Goal: Task Accomplishment & Management: Manage account settings

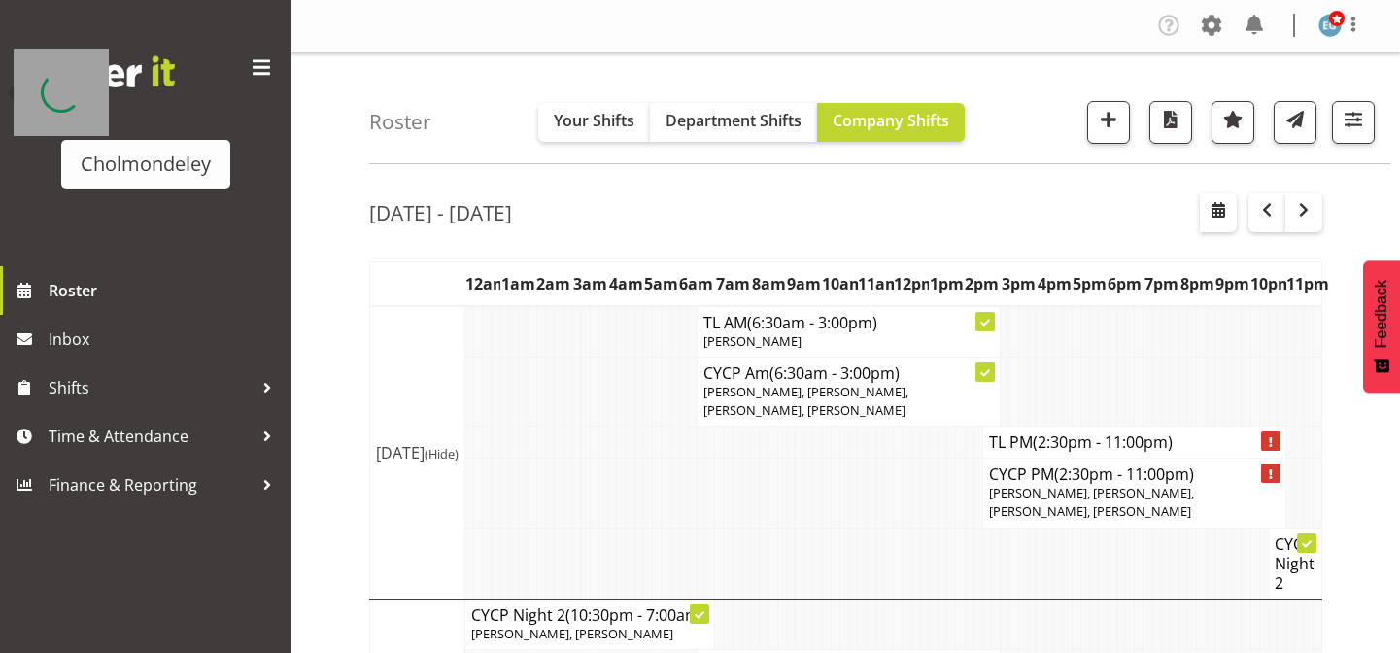
click at [1266, 431] on div at bounding box center [1270, 440] width 19 height 19
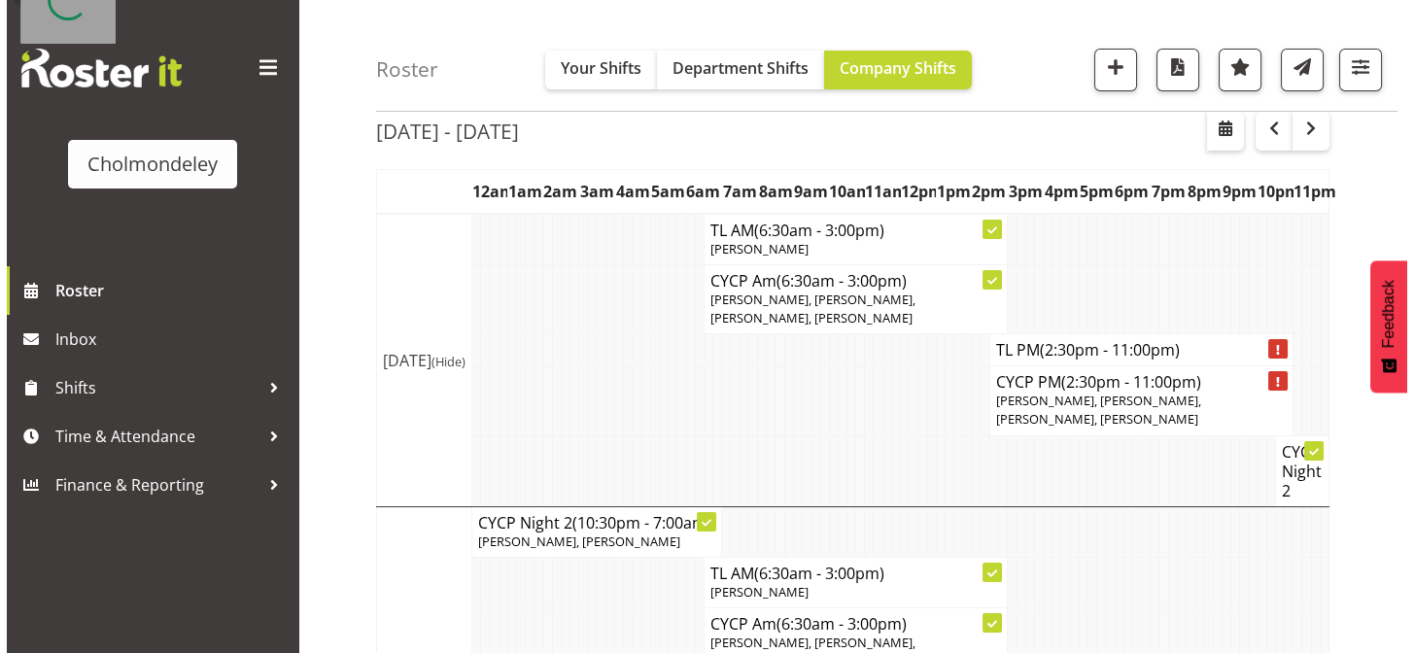
scroll to position [92, 0]
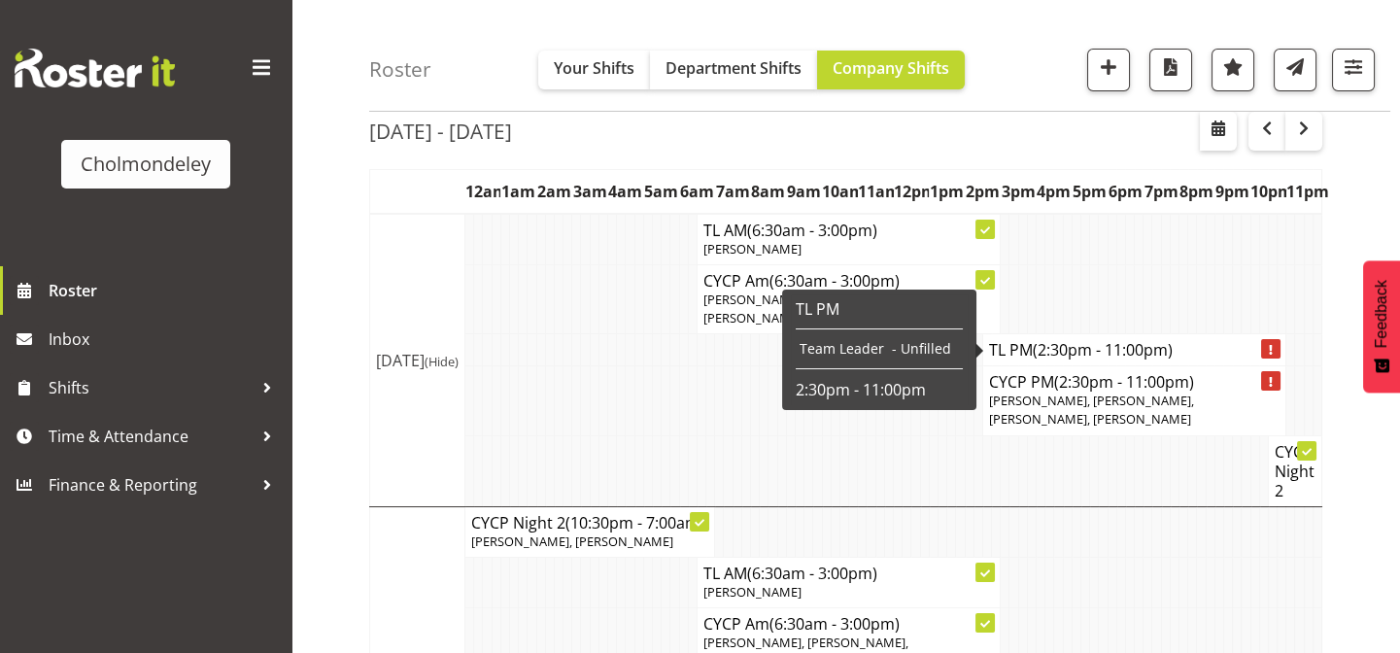
click at [1270, 351] on icon at bounding box center [1271, 350] width 3 height 10
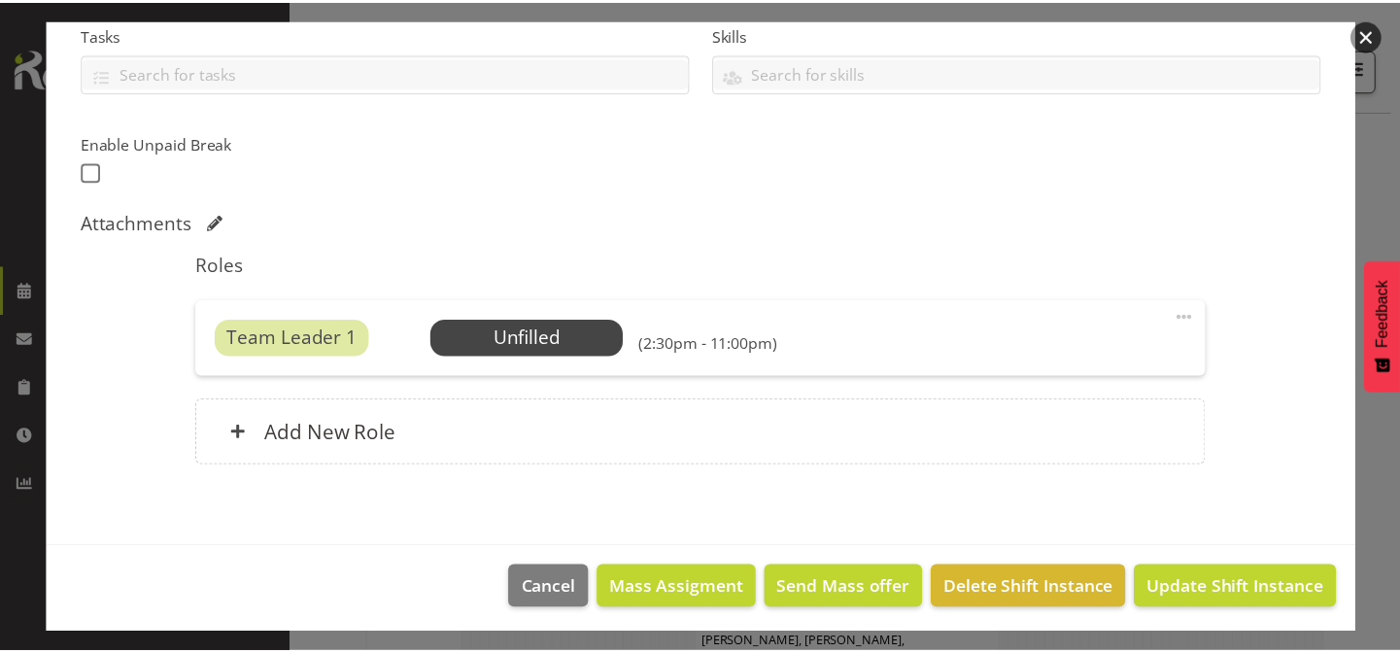
scroll to position [428, 0]
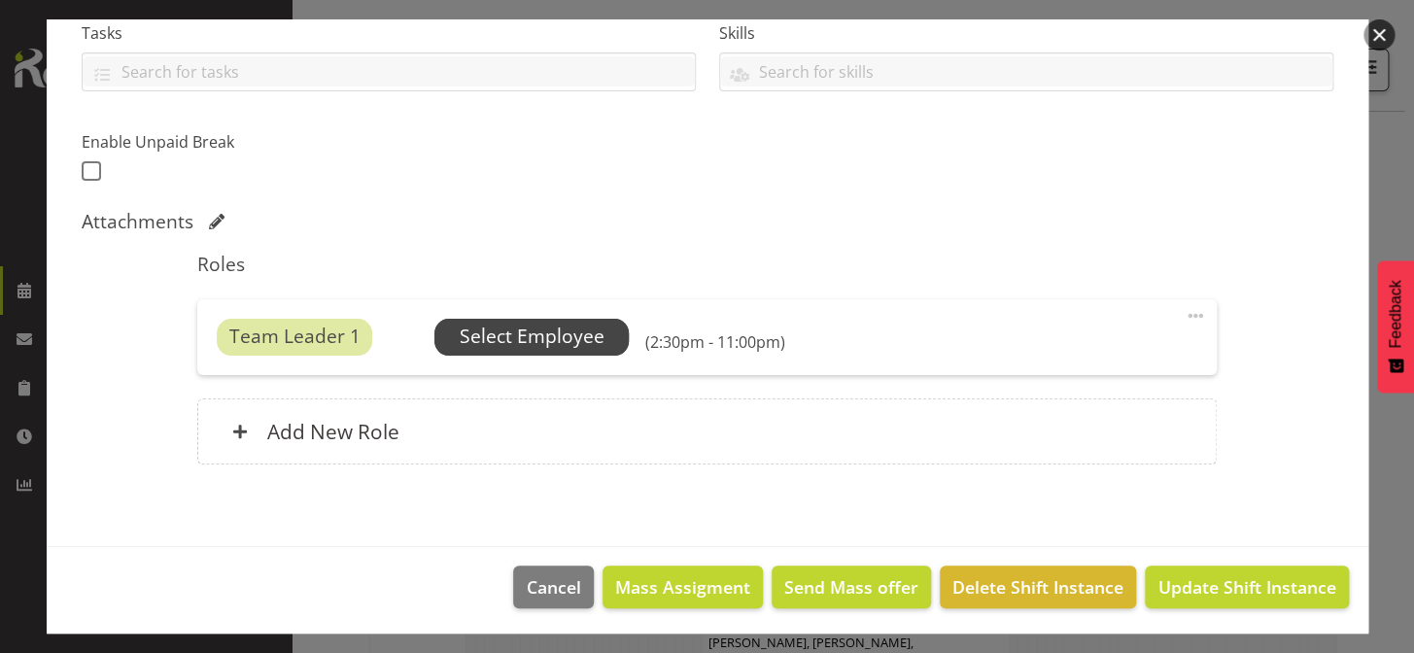
click at [541, 336] on span "Select Employee" at bounding box center [532, 337] width 145 height 28
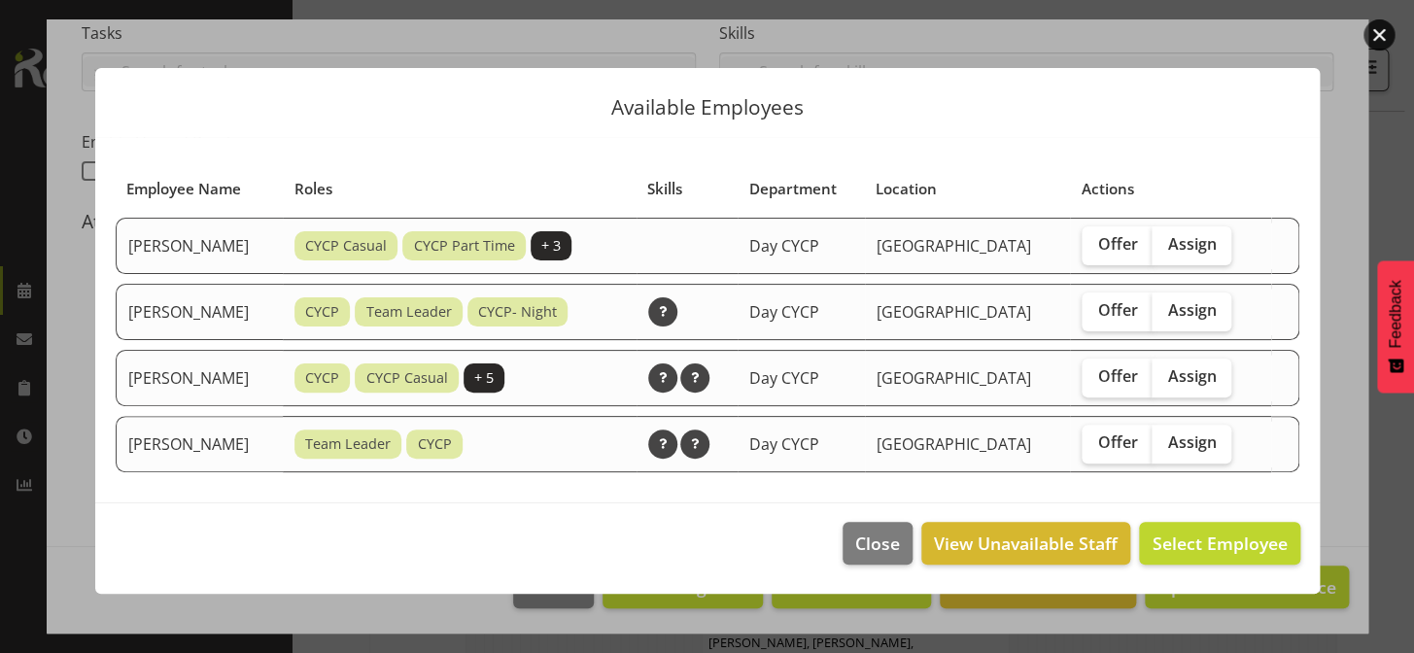
click at [552, 136] on header "Available Employees" at bounding box center [707, 102] width 1224 height 69
click at [1216, 306] on span "Assign" at bounding box center [1191, 309] width 49 height 19
click at [1164, 306] on input "Assign" at bounding box center [1157, 310] width 13 height 13
checkbox input "true"
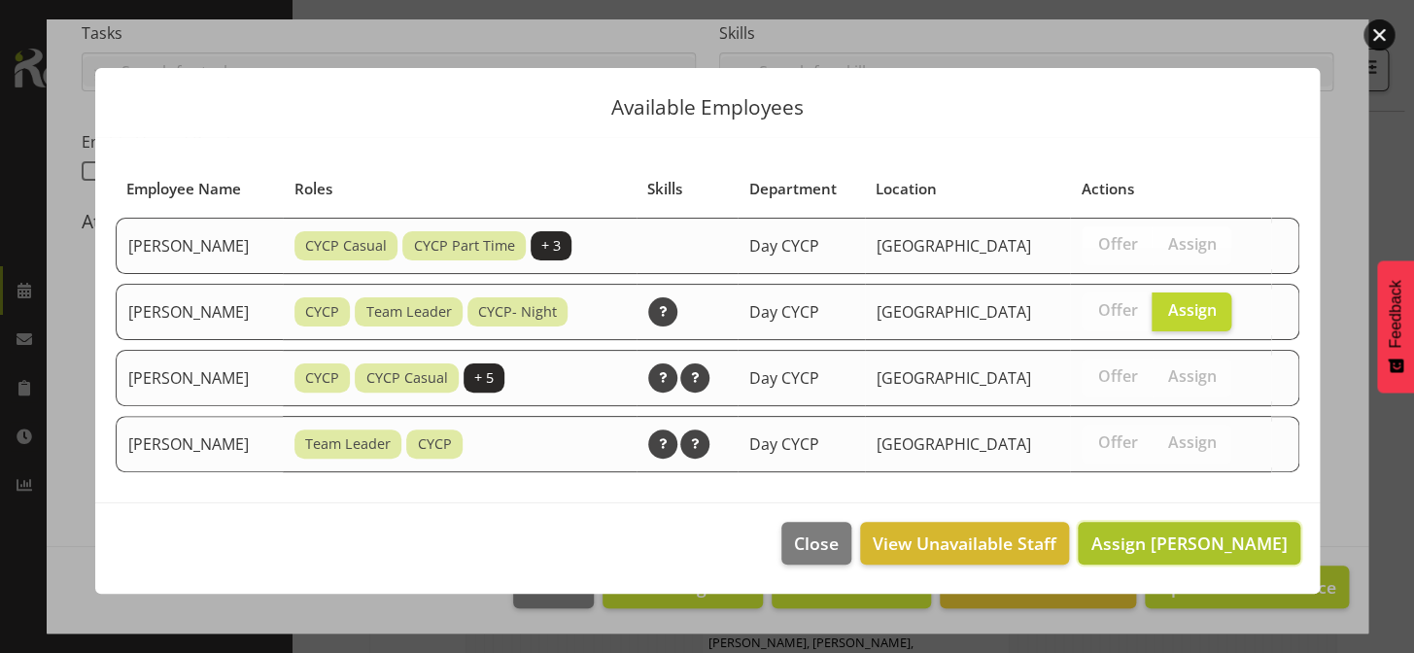
click at [1245, 540] on span "Assign [PERSON_NAME]" at bounding box center [1188, 543] width 196 height 23
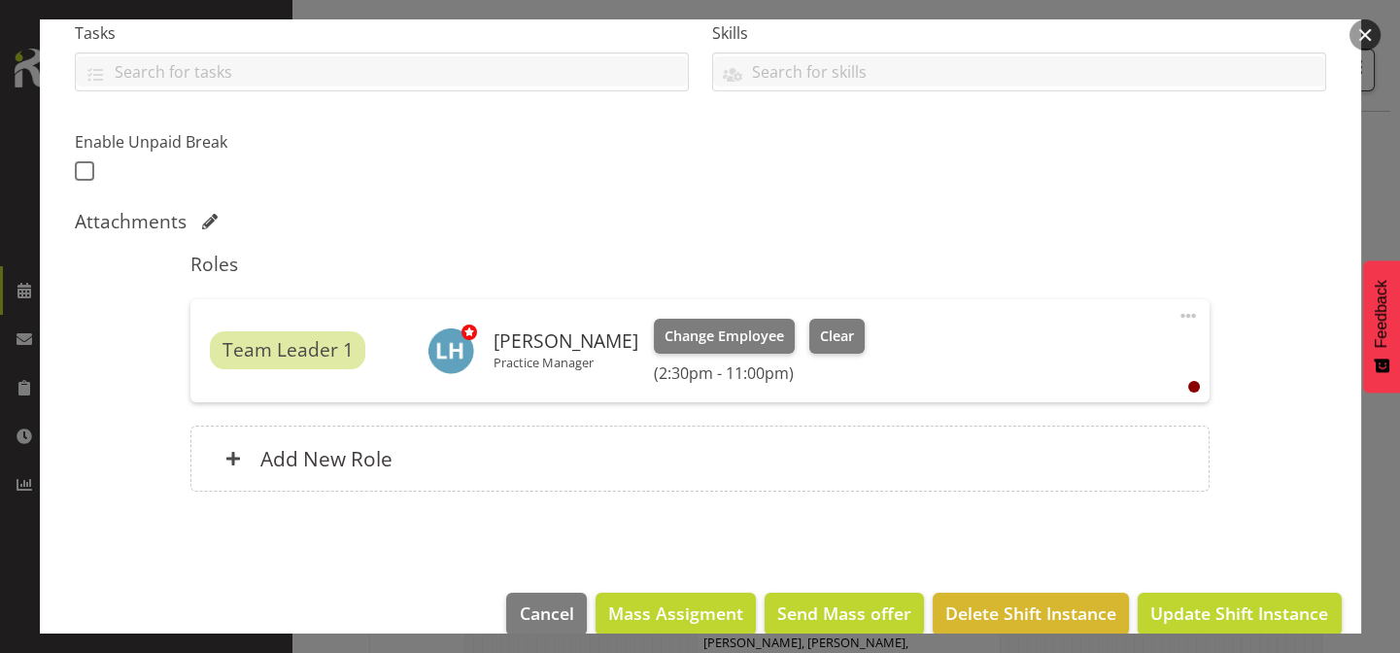
scroll to position [457, 0]
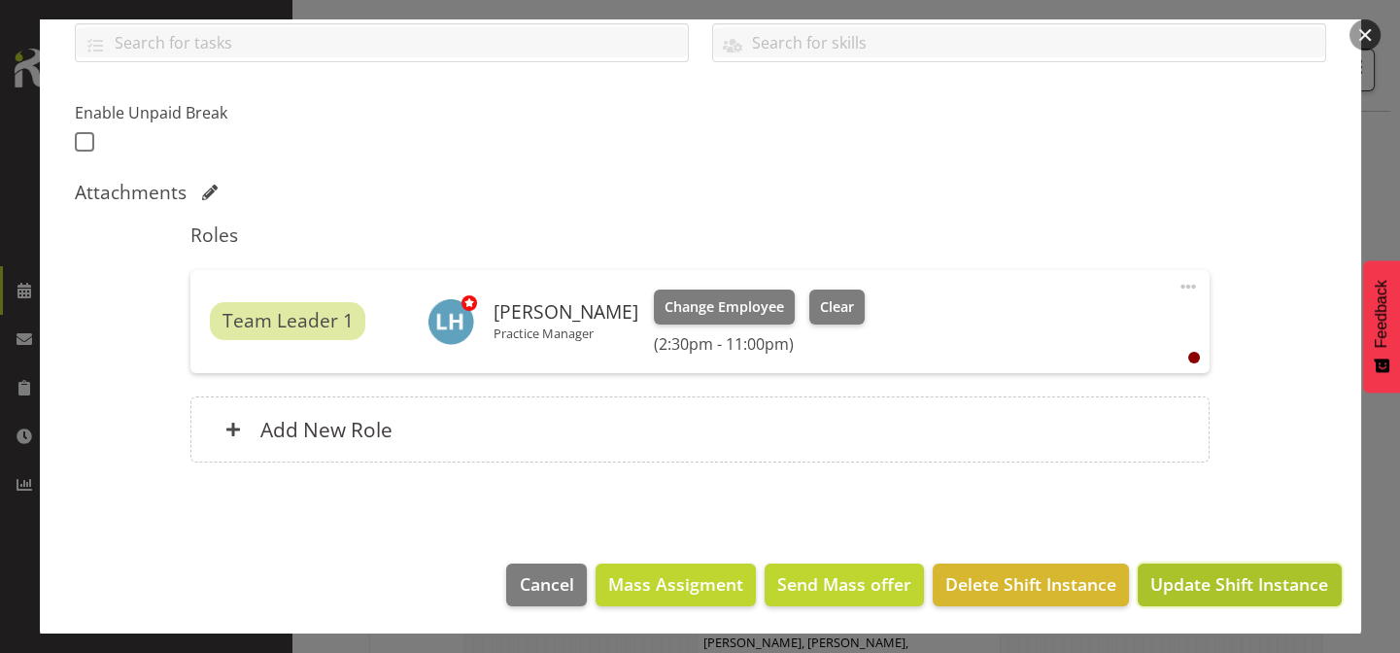
click at [1265, 583] on span "Update Shift Instance" at bounding box center [1239, 583] width 178 height 25
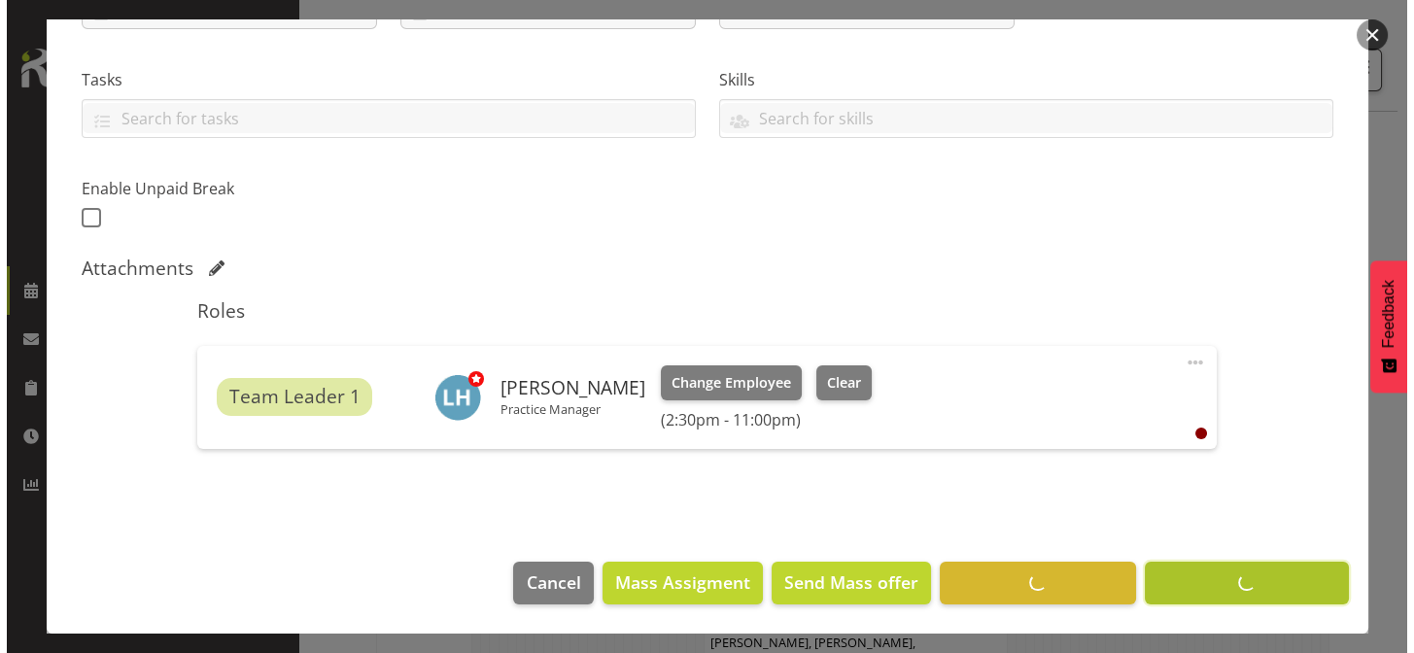
scroll to position [379, 0]
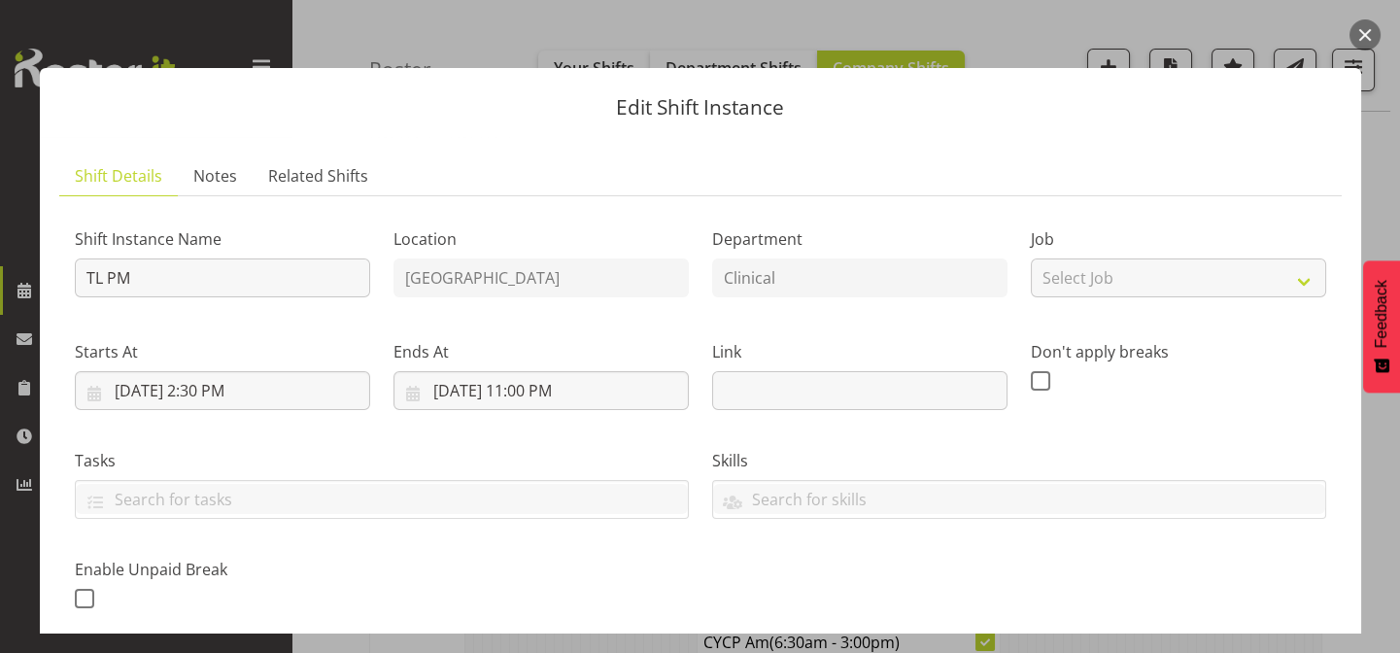
click at [1368, 28] on button "button" at bounding box center [1365, 34] width 31 height 31
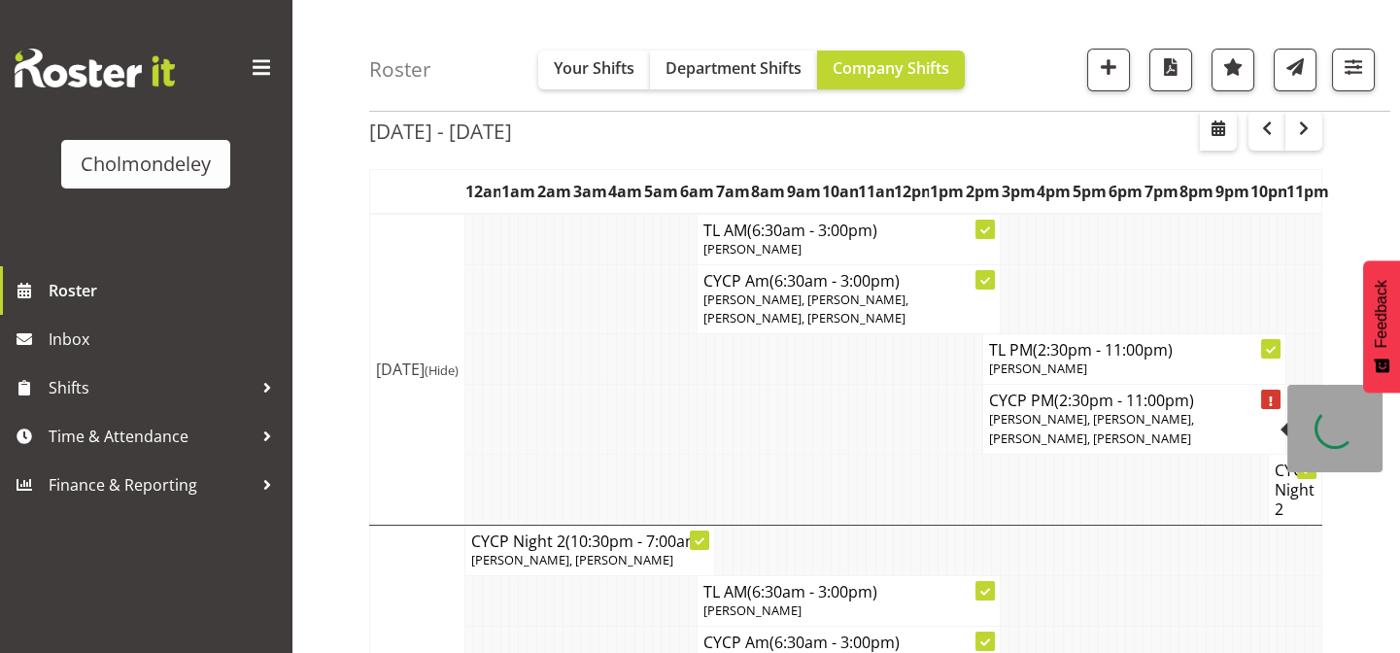
click at [1265, 401] on div at bounding box center [1270, 399] width 19 height 19
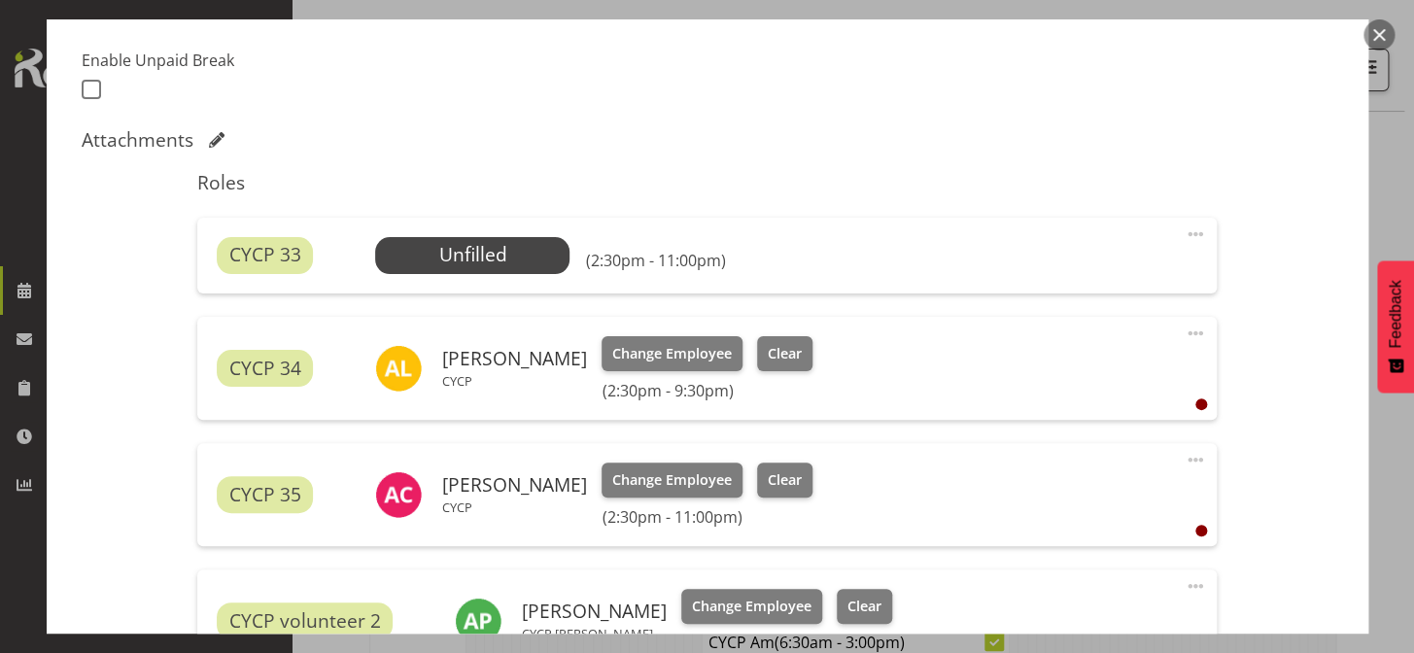
scroll to position [516, 0]
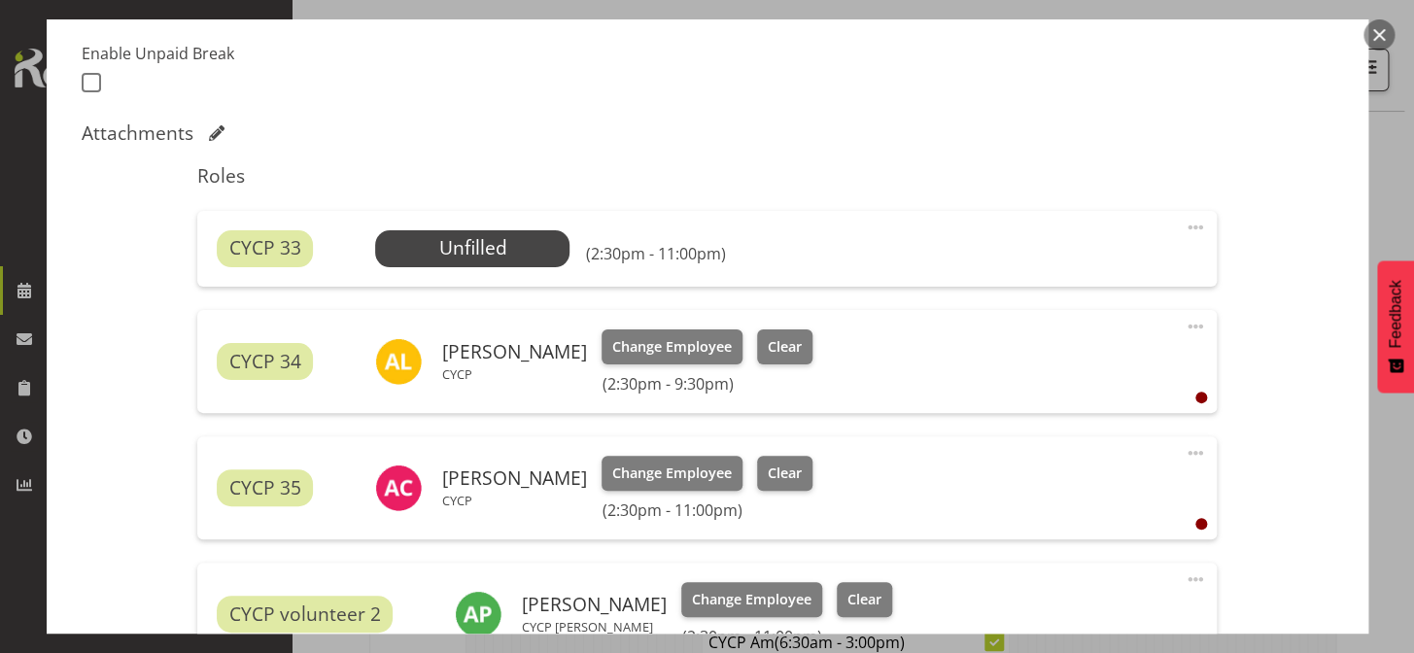
click at [1183, 227] on span at bounding box center [1194, 227] width 23 height 23
click at [1101, 326] on link "Delete" at bounding box center [1113, 340] width 187 height 35
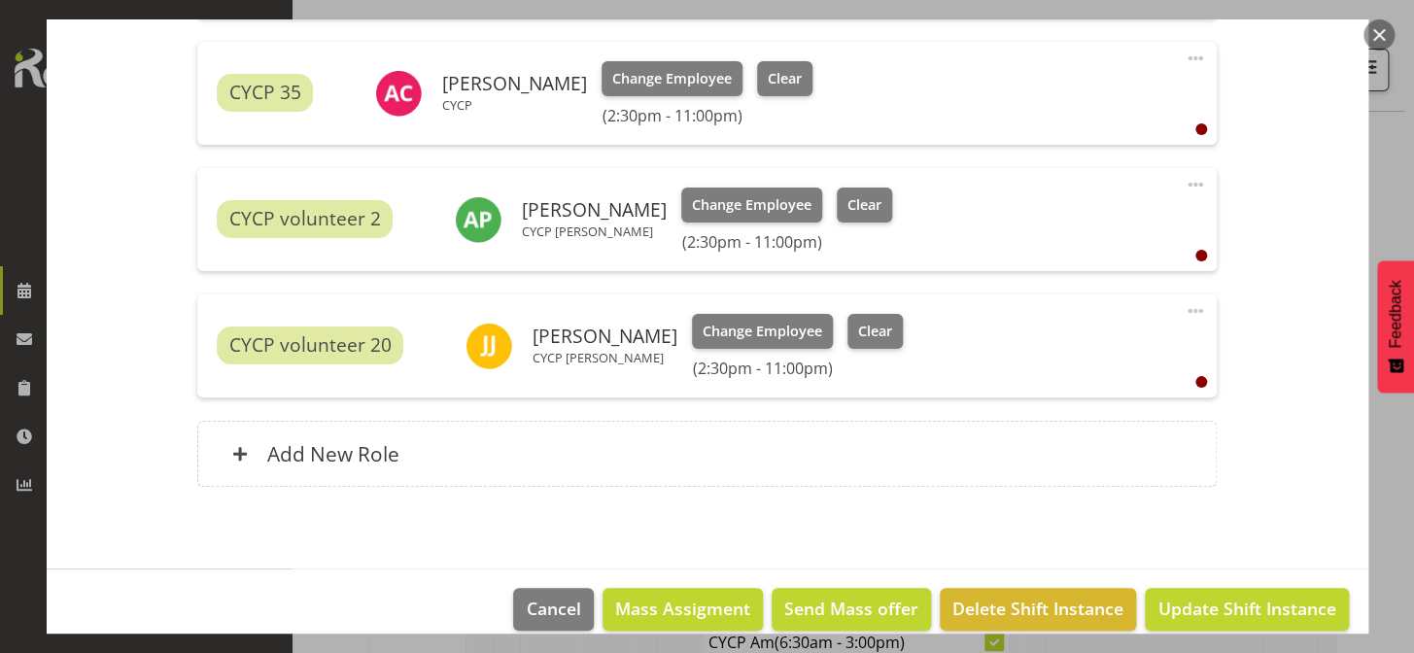
scroll to position [836, 0]
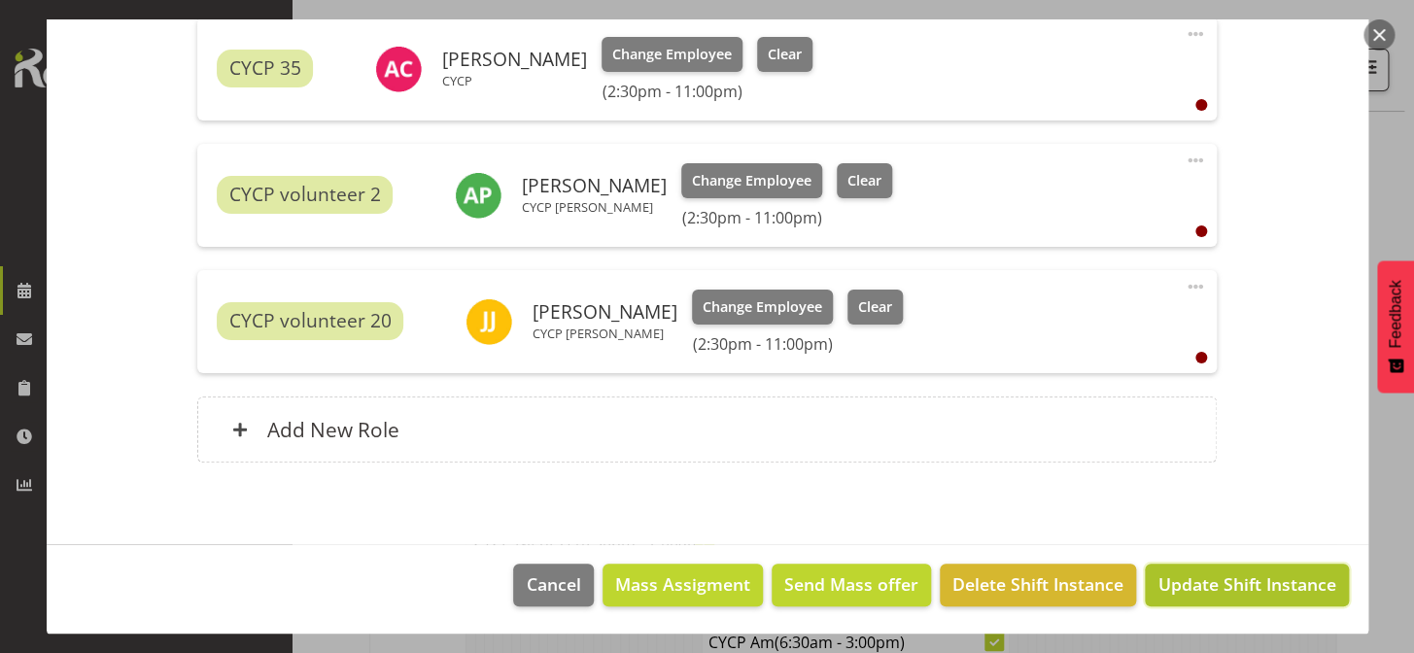
click at [1211, 578] on span "Update Shift Instance" at bounding box center [1246, 583] width 178 height 25
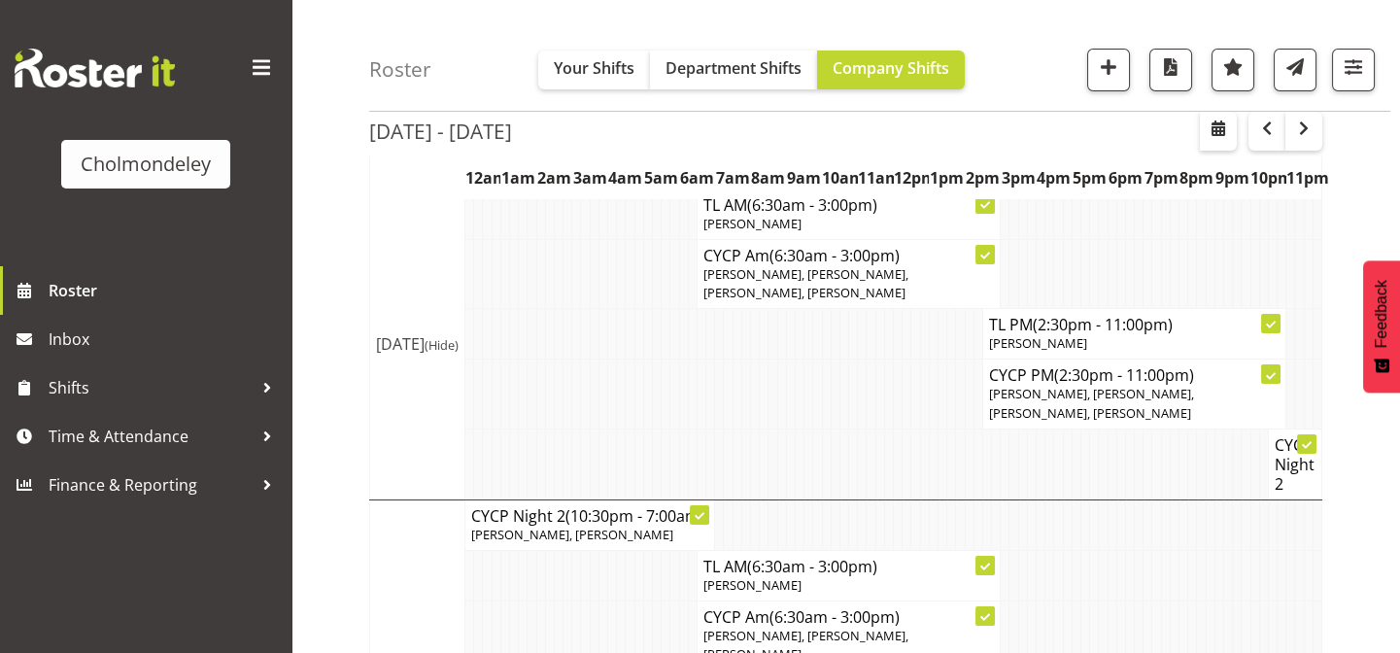
scroll to position [125, 0]
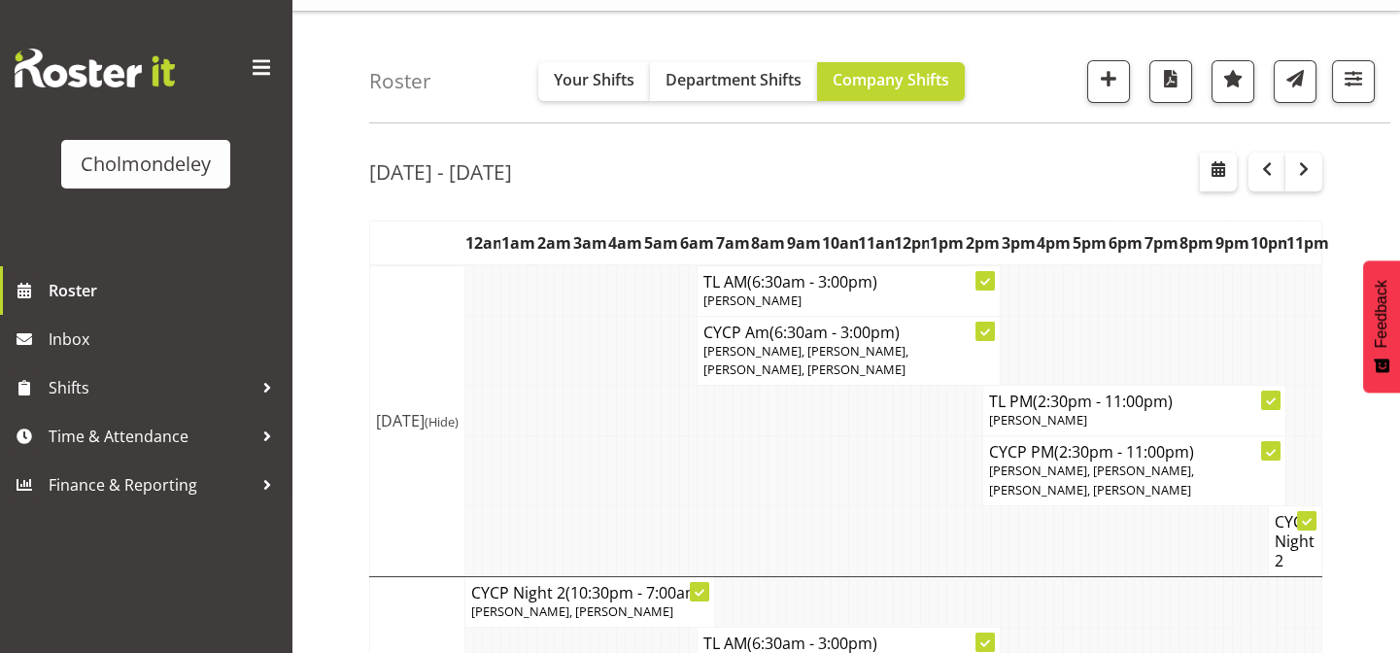
scroll to position [0, 0]
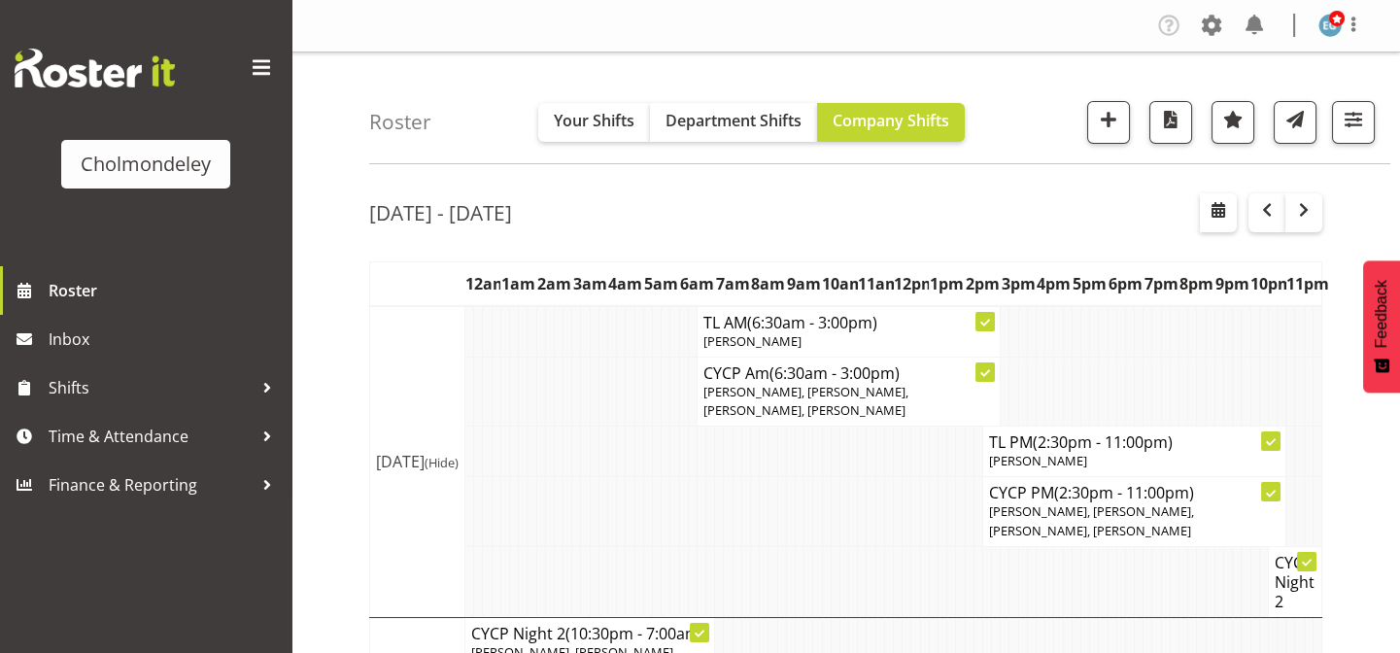
click at [1076, 210] on div "[DATE] - [DATE]" at bounding box center [845, 215] width 953 height 45
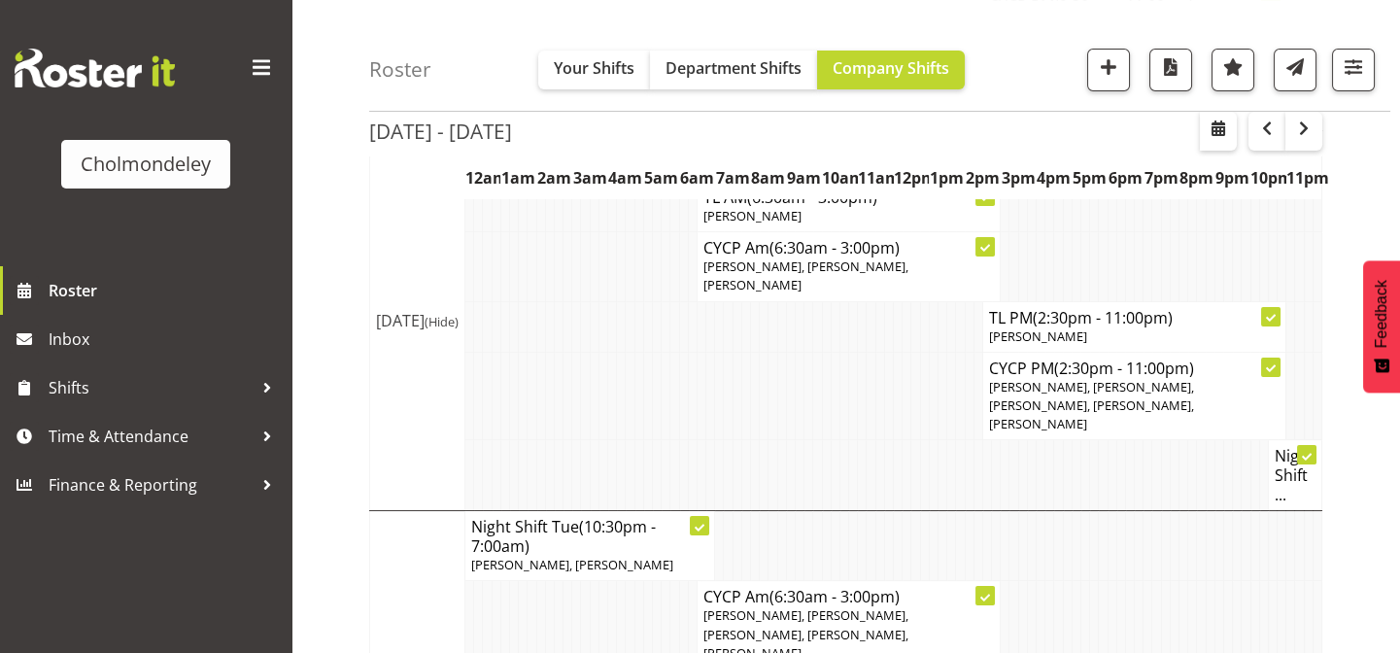
scroll to position [515, 0]
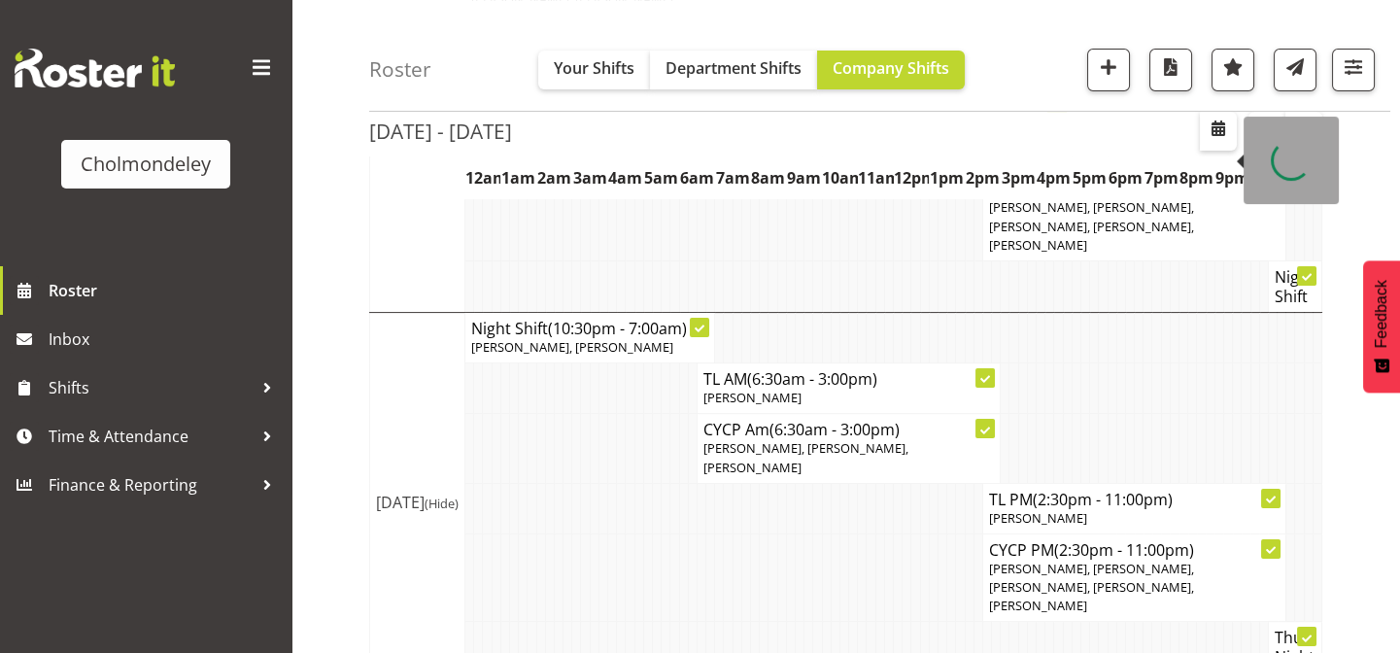
scroll to position [787, 0]
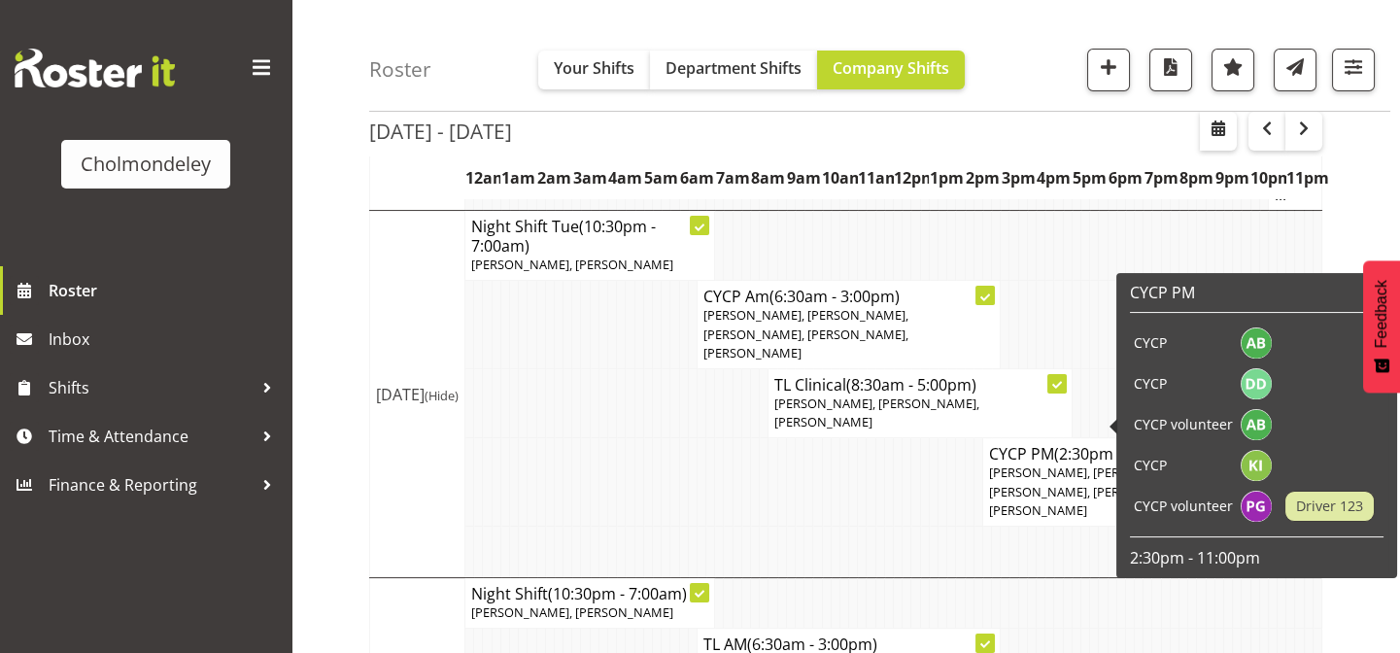
click at [1380, 168] on div "[DATE] - [DATE] [DATE] - [DATE] [DATE] Day Week Fortnight Month calendar Month …" at bounding box center [884, 592] width 1031 height 2400
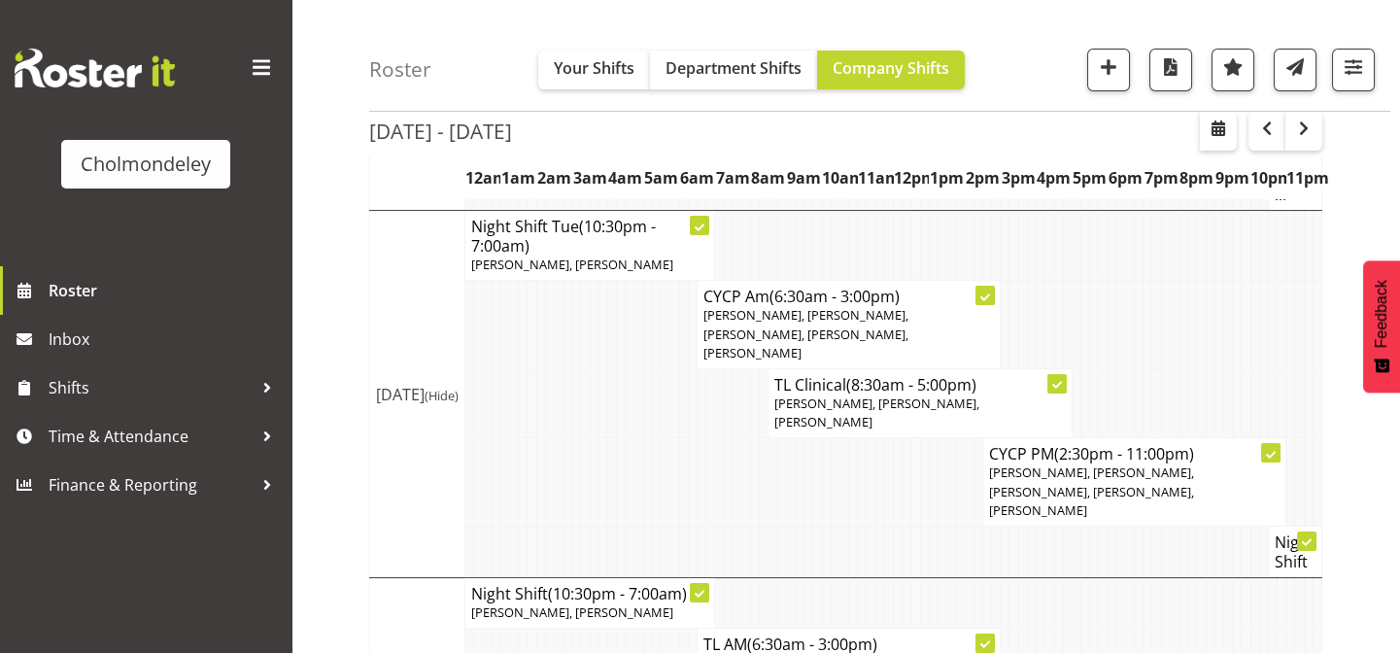
click at [1345, 179] on div "[DATE] - [DATE] [DATE] - [DATE] [DATE] Day Week Fortnight Month calendar Month …" at bounding box center [884, 592] width 1031 height 2400
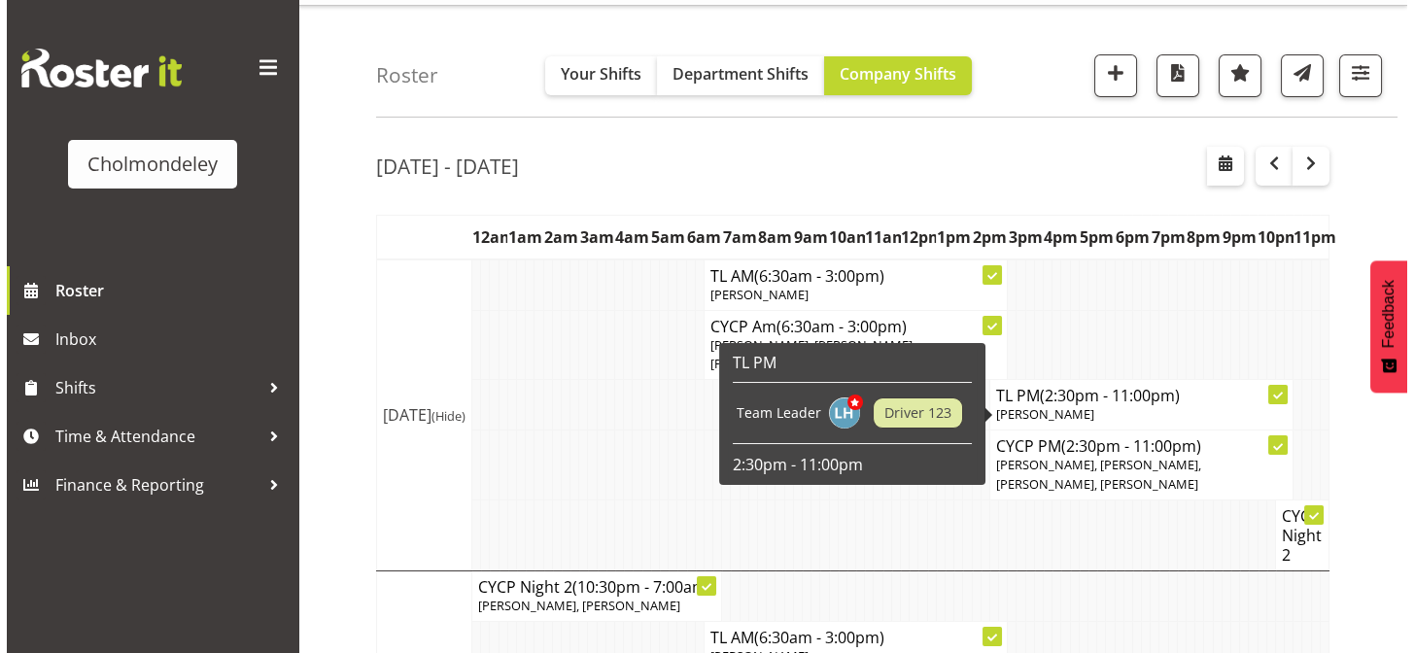
scroll to position [0, 0]
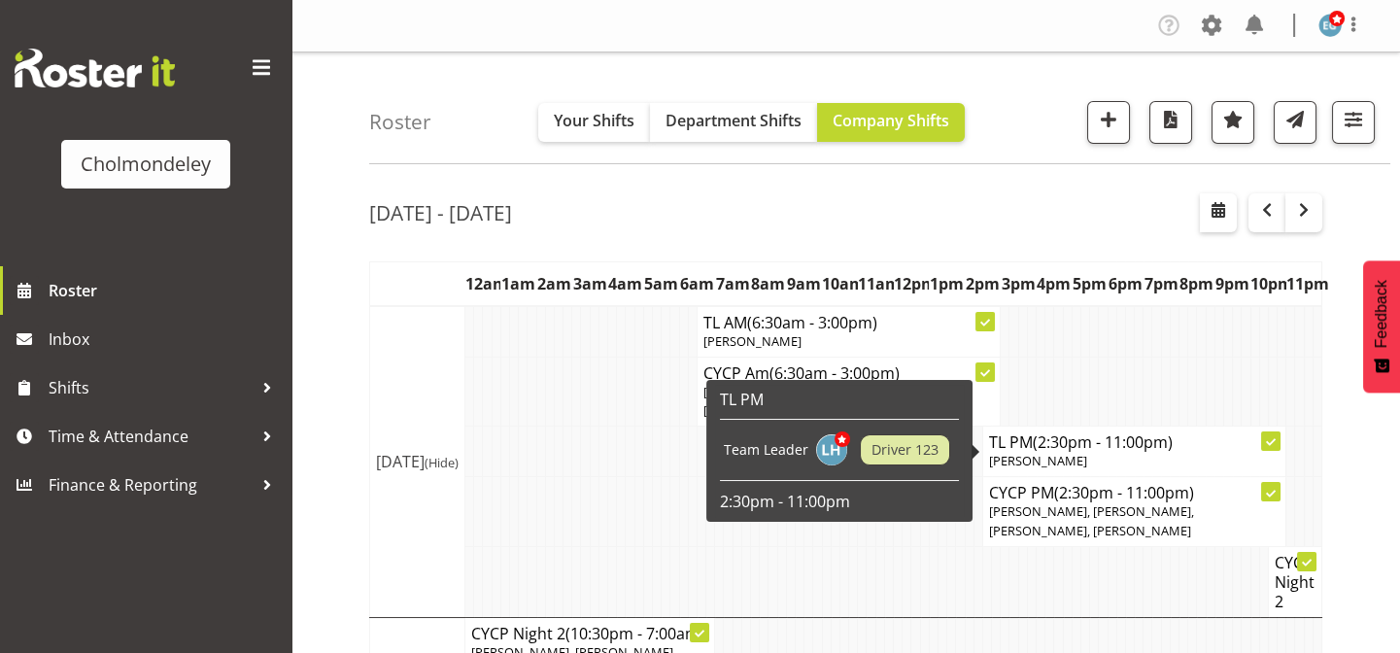
click at [1273, 440] on icon at bounding box center [1271, 442] width 10 height 10
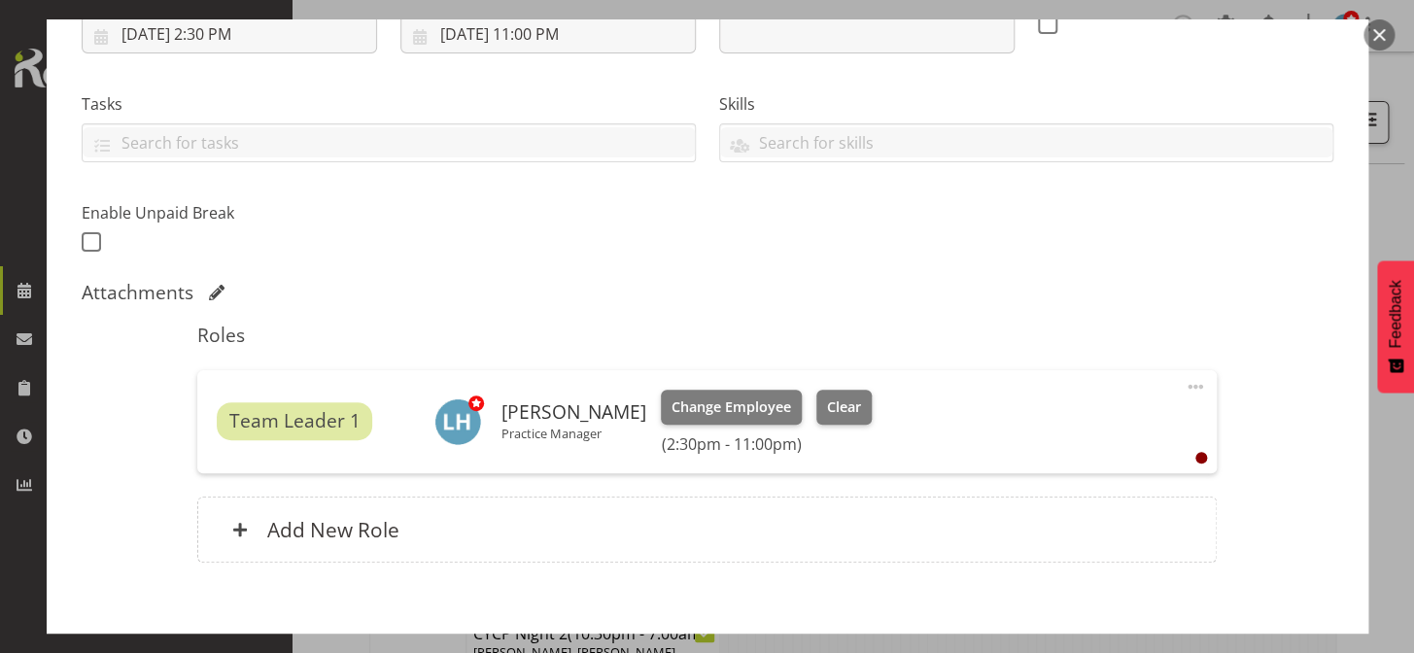
scroll to position [366, 0]
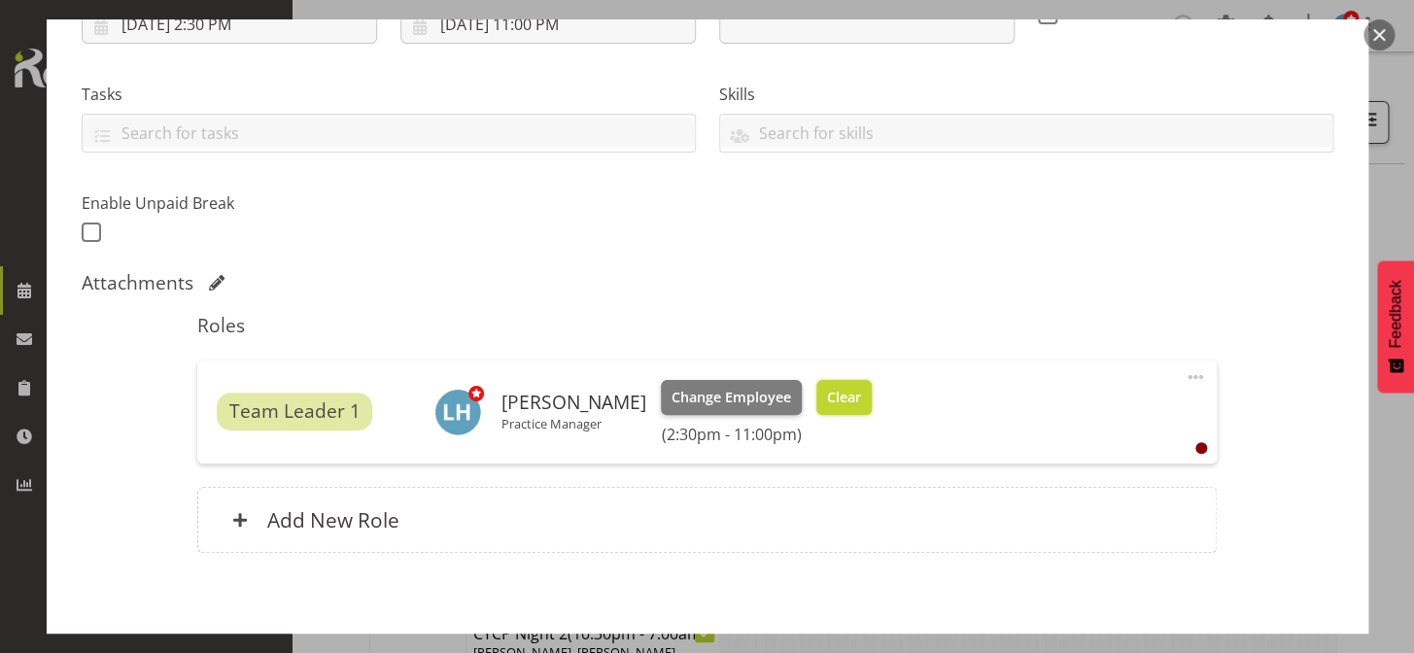
click at [840, 394] on span "Clear" at bounding box center [844, 397] width 34 height 21
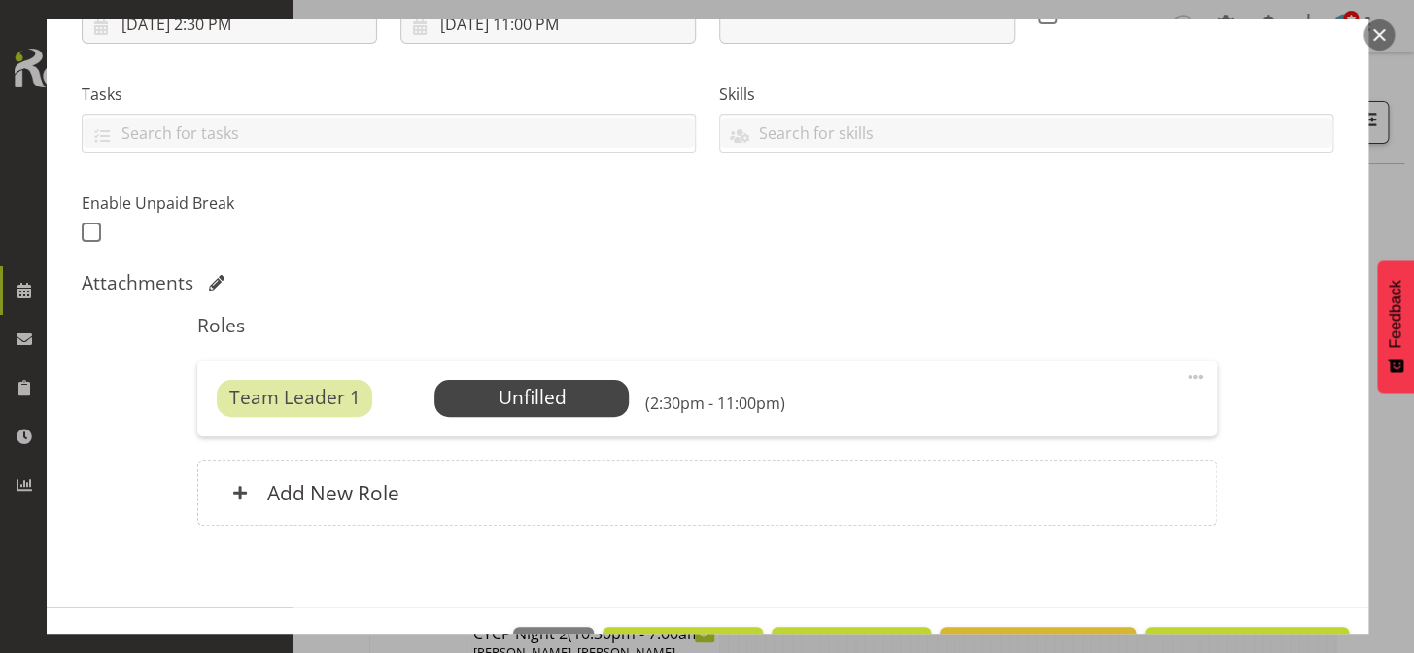
click at [1185, 377] on span at bounding box center [1194, 376] width 23 height 23
click at [1069, 486] on link "Delete" at bounding box center [1113, 489] width 187 height 35
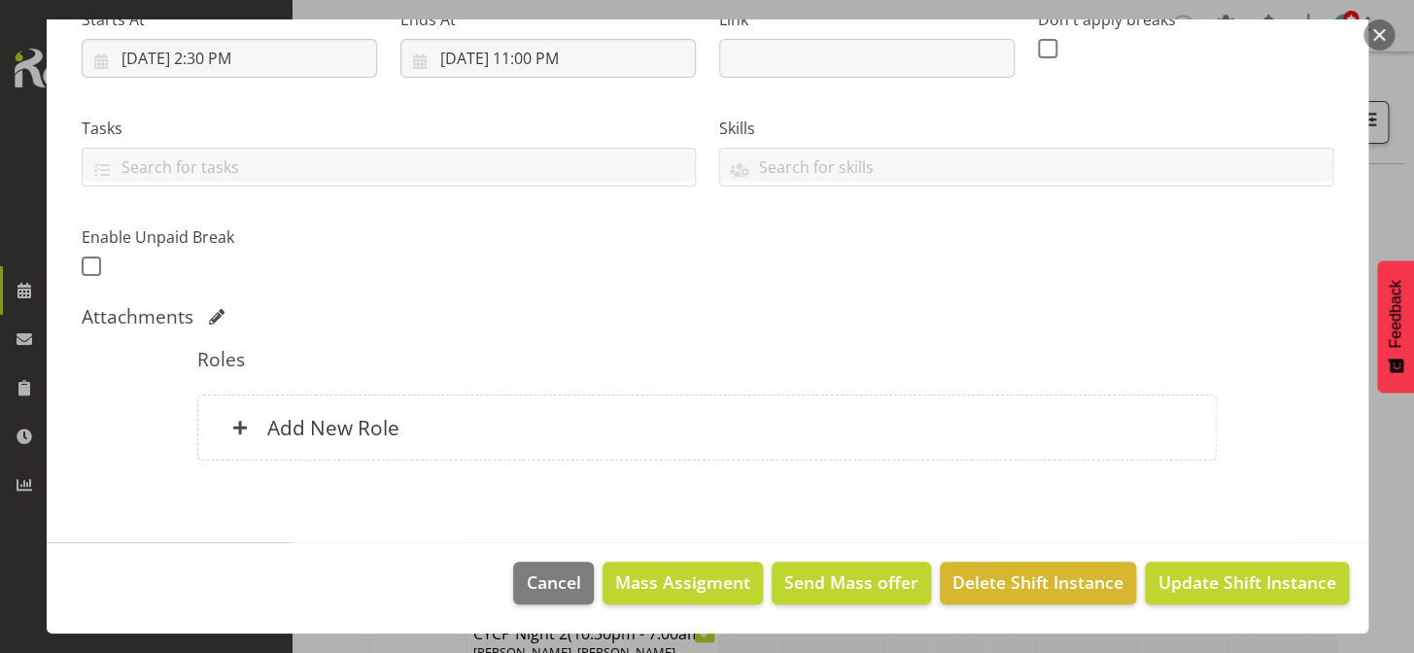
scroll to position [330, 0]
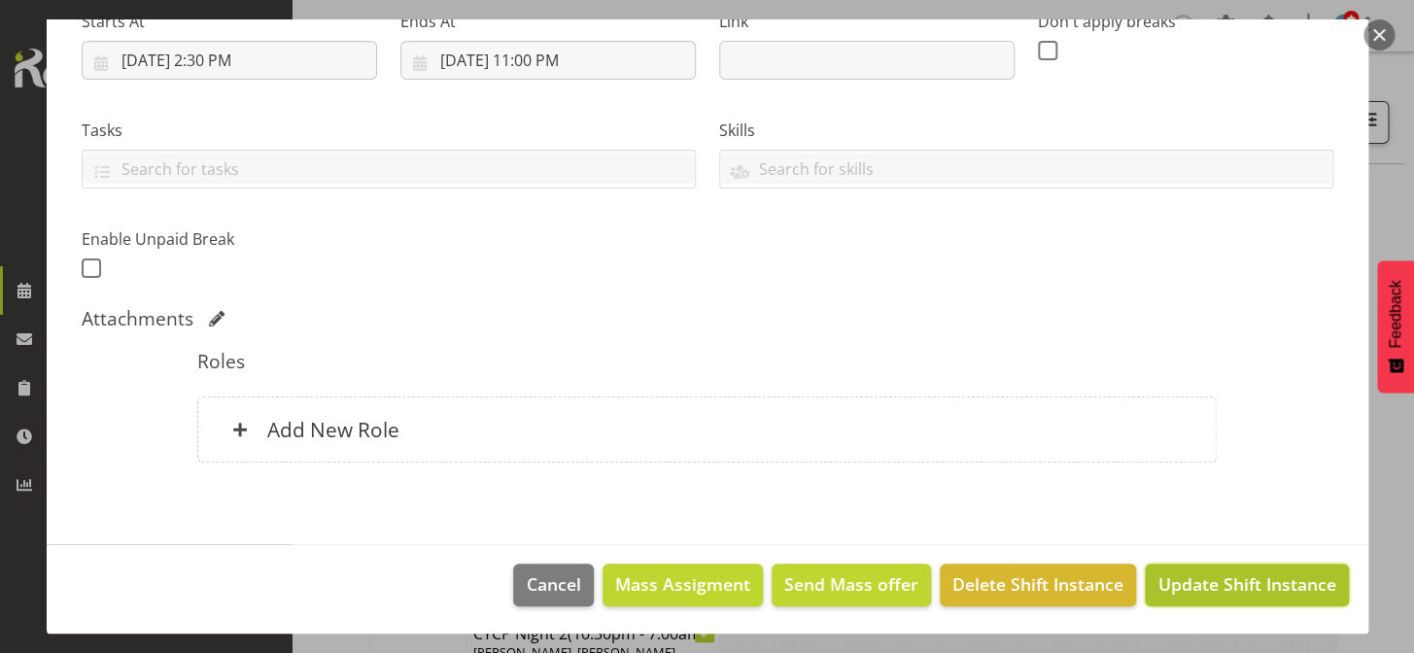
click at [1291, 573] on span "Update Shift Instance" at bounding box center [1246, 583] width 178 height 25
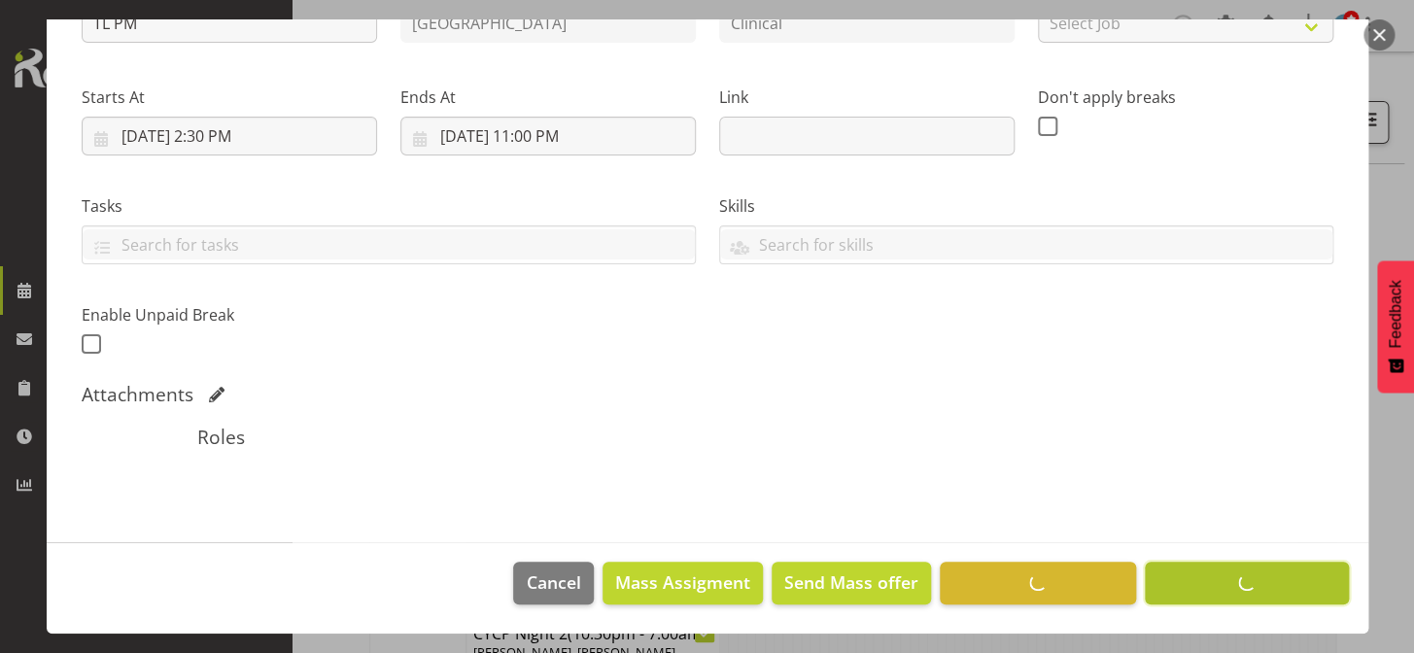
scroll to position [253, 0]
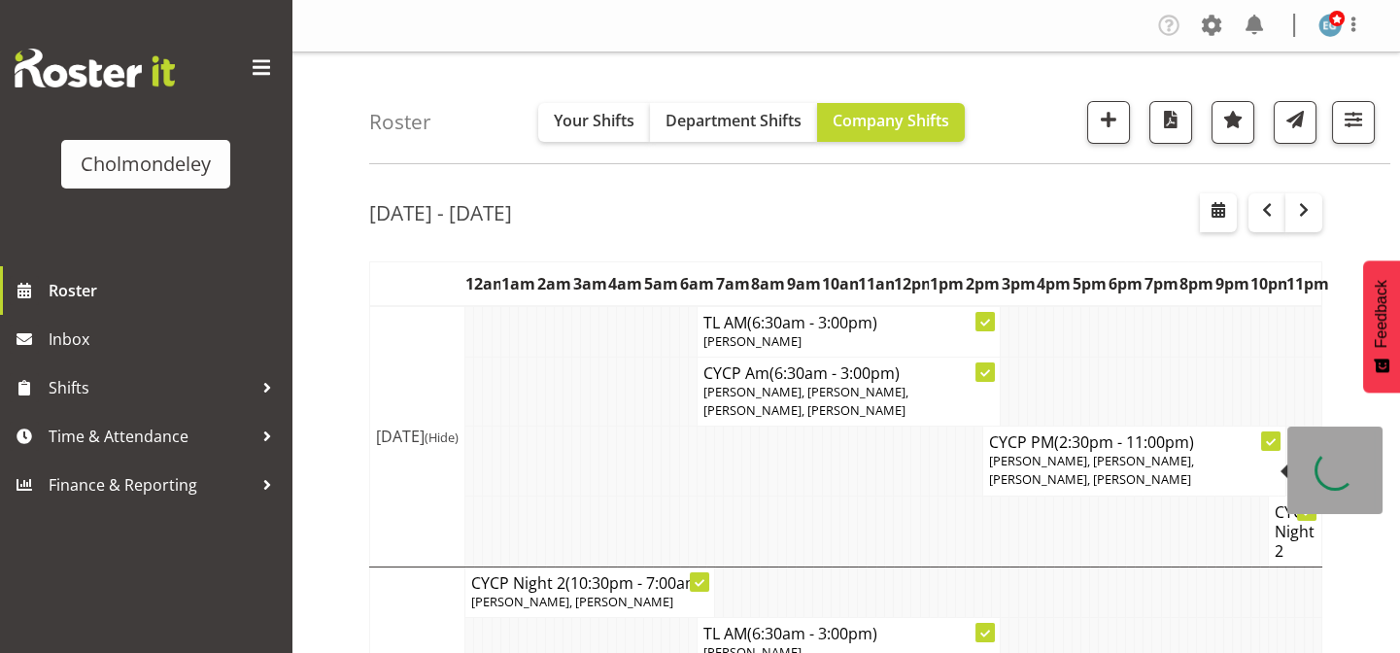
click at [1267, 437] on icon at bounding box center [1271, 442] width 10 height 10
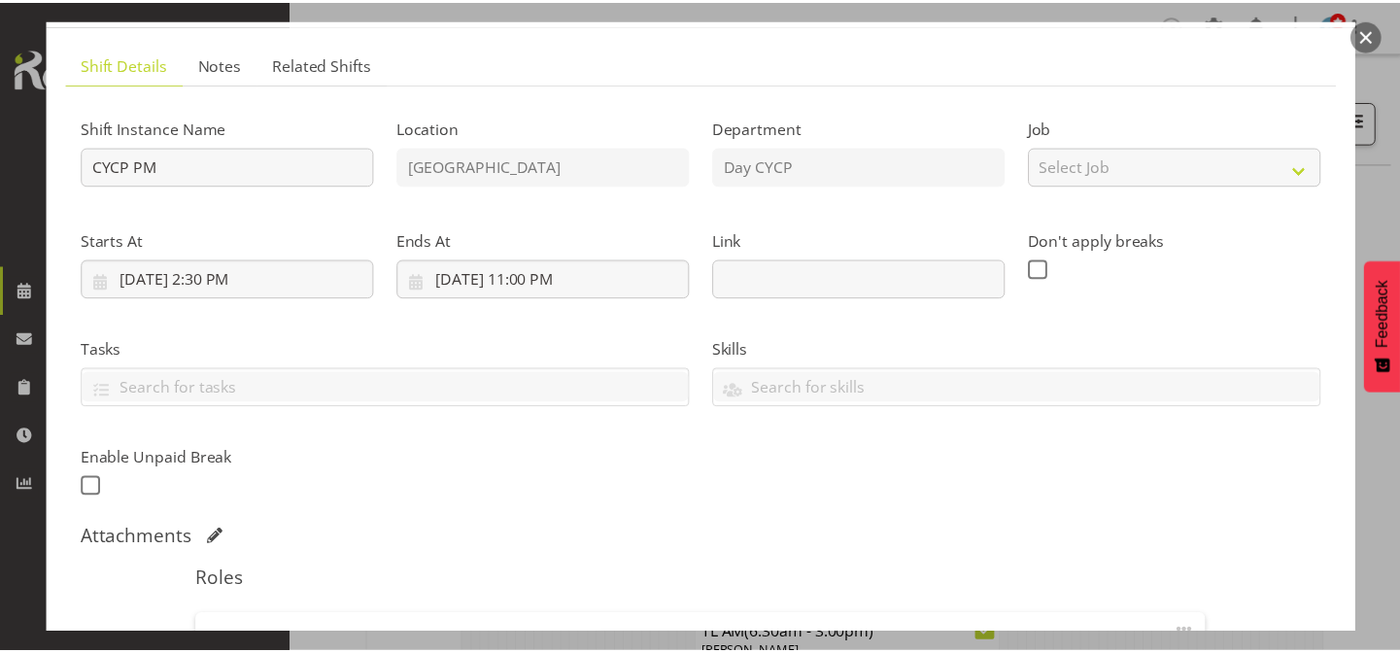
scroll to position [0, 0]
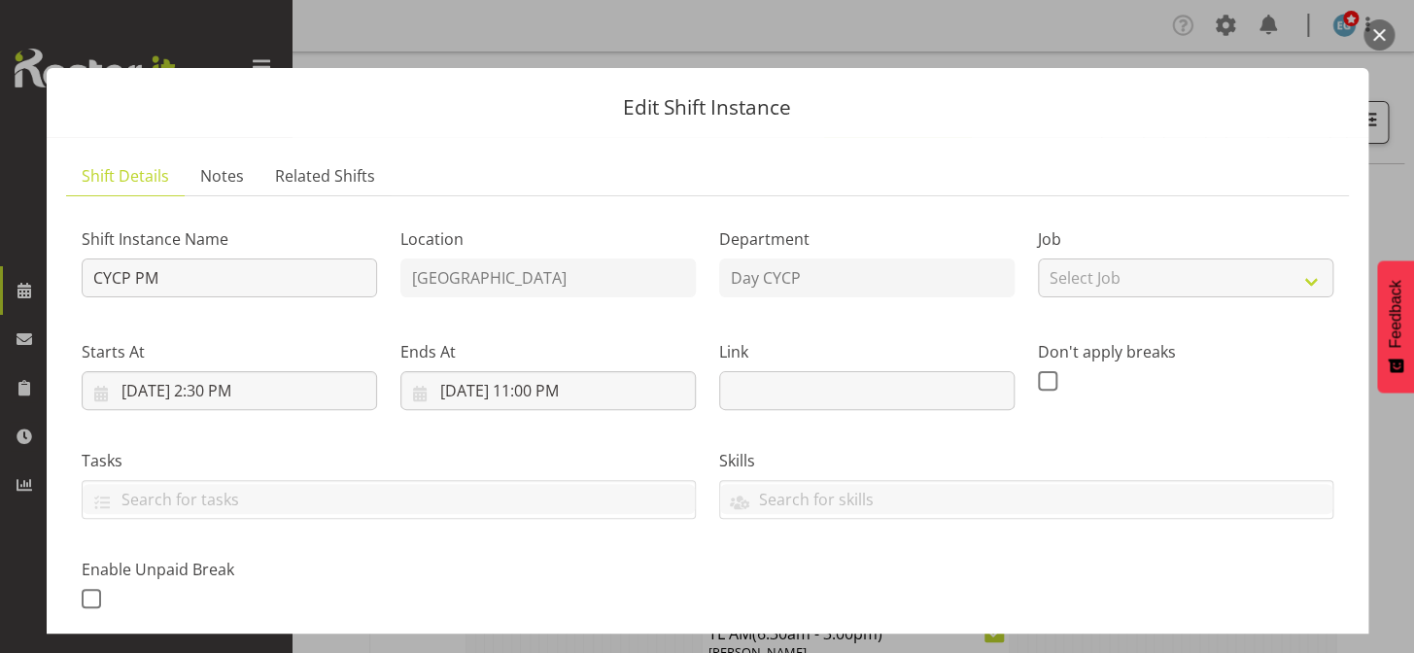
click at [1384, 37] on button "button" at bounding box center [1378, 34] width 31 height 31
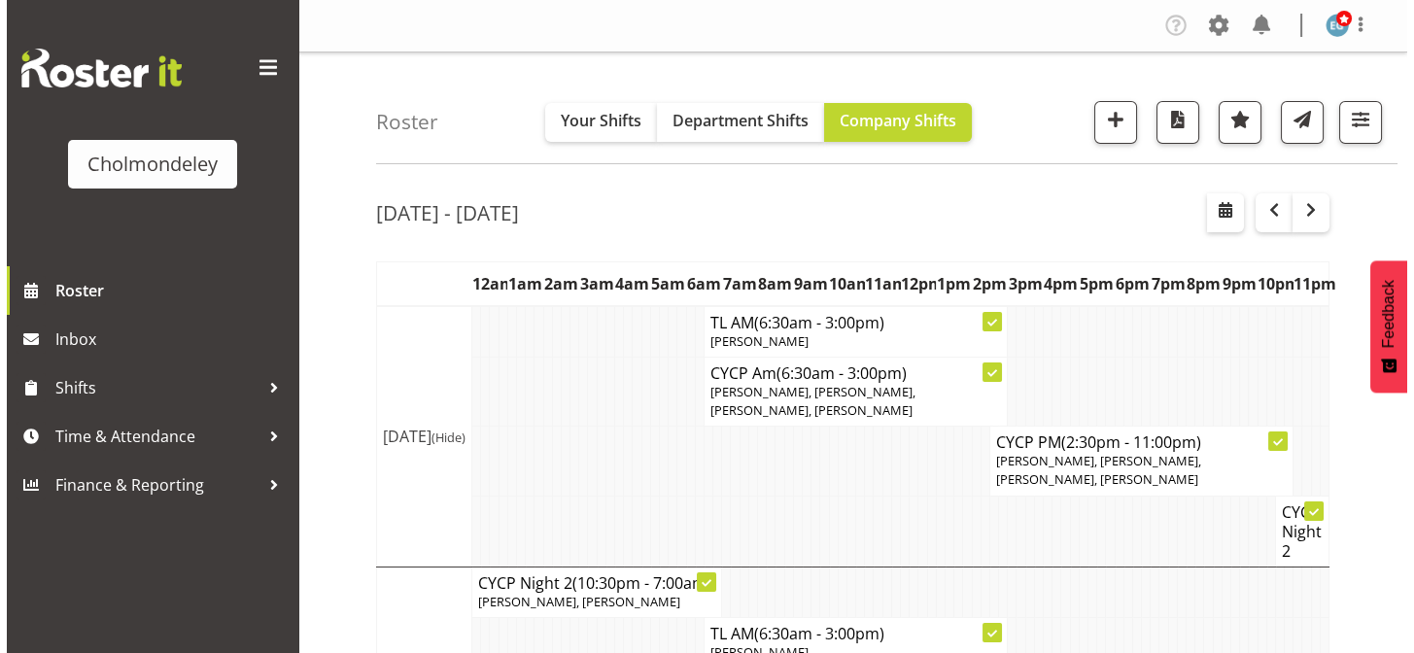
scroll to position [27, 0]
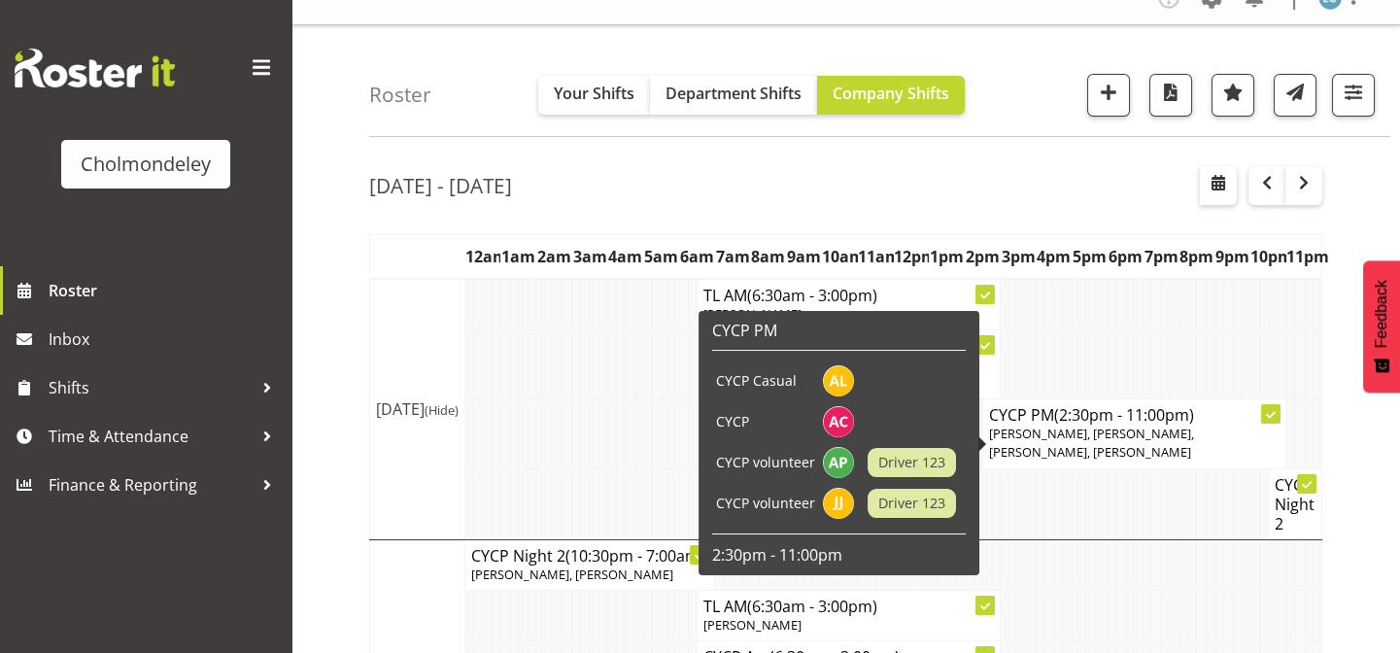
click at [1266, 415] on icon at bounding box center [1271, 415] width 10 height 7
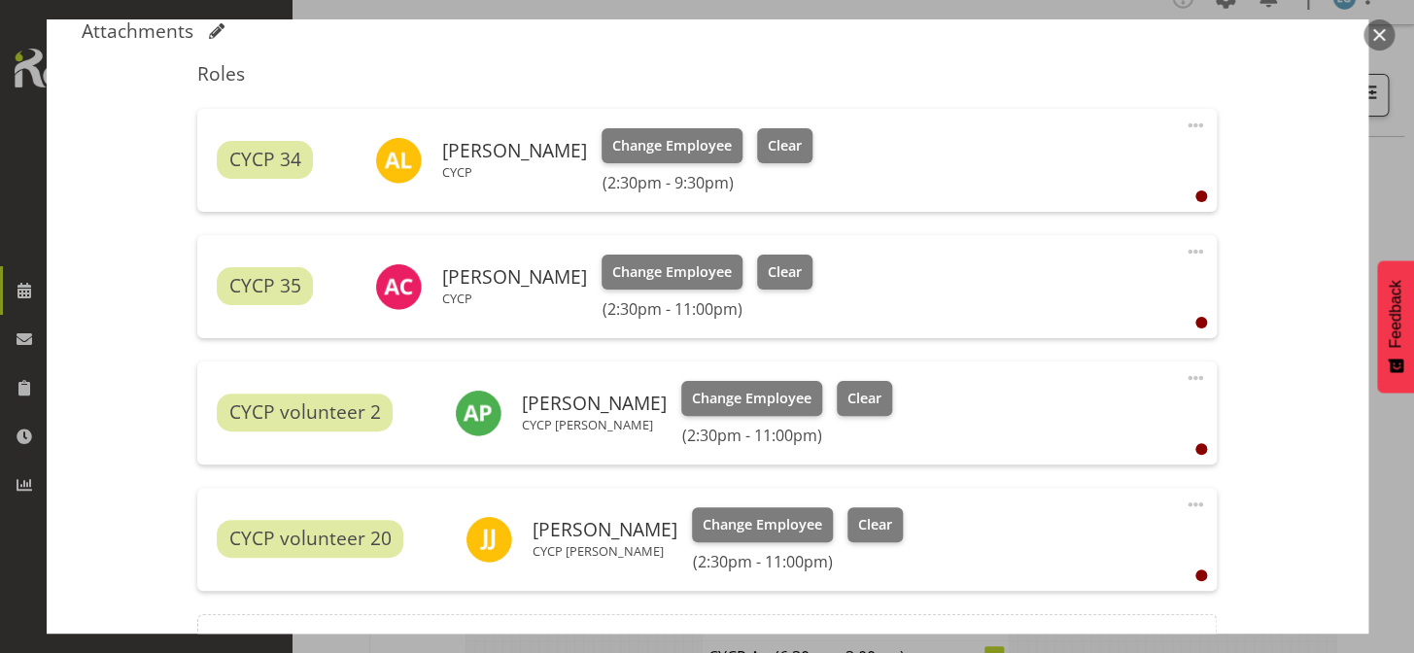
scroll to position [836, 0]
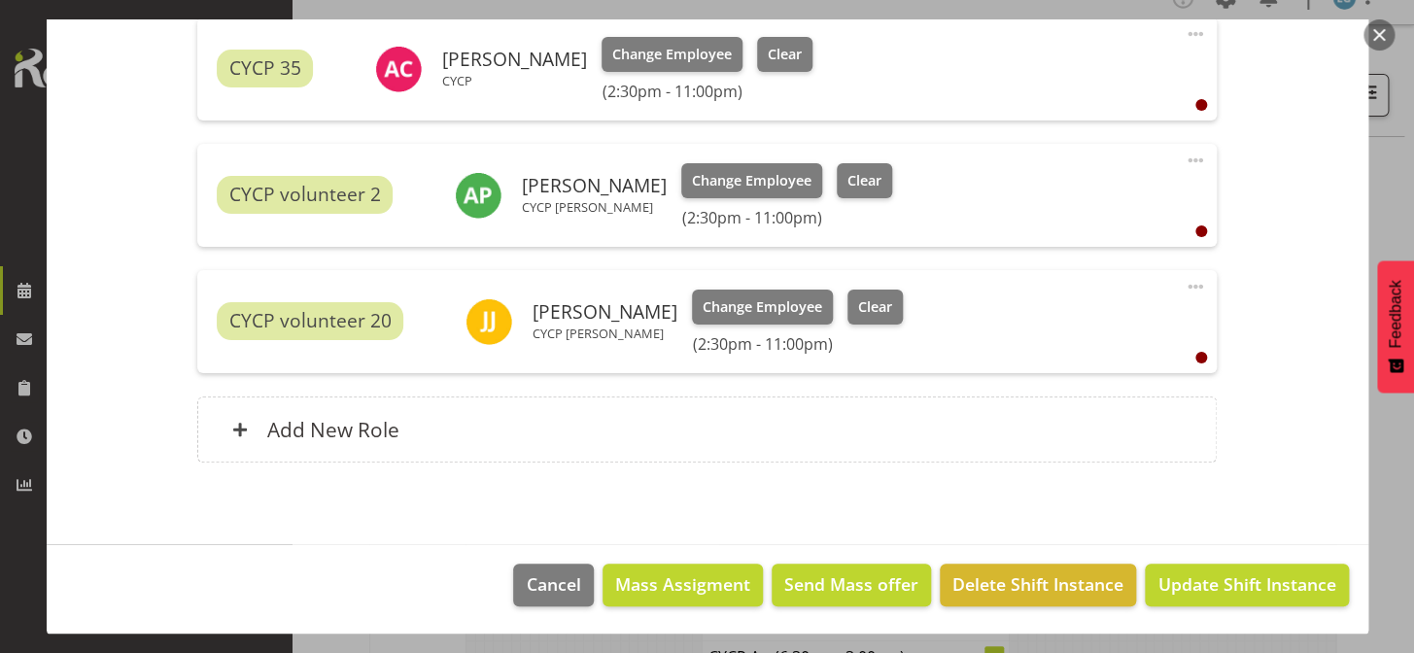
click at [1370, 29] on button "button" at bounding box center [1378, 34] width 31 height 31
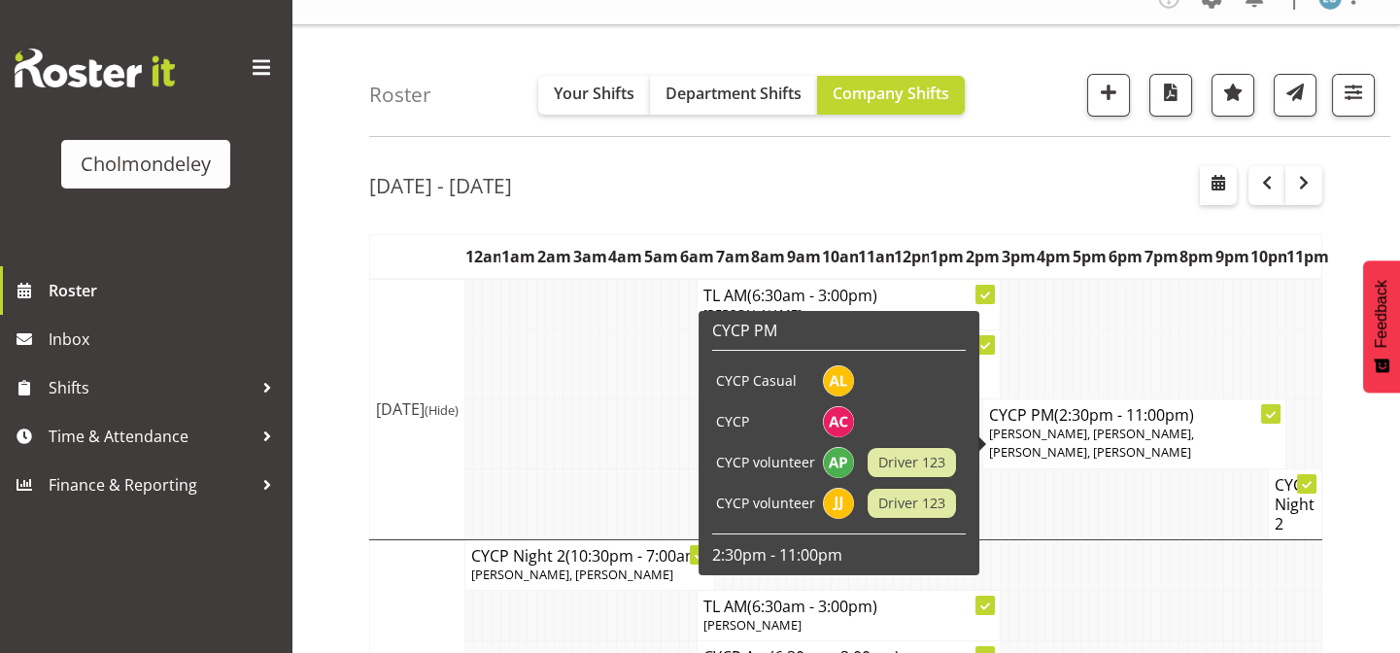
click at [1266, 411] on icon at bounding box center [1271, 415] width 10 height 10
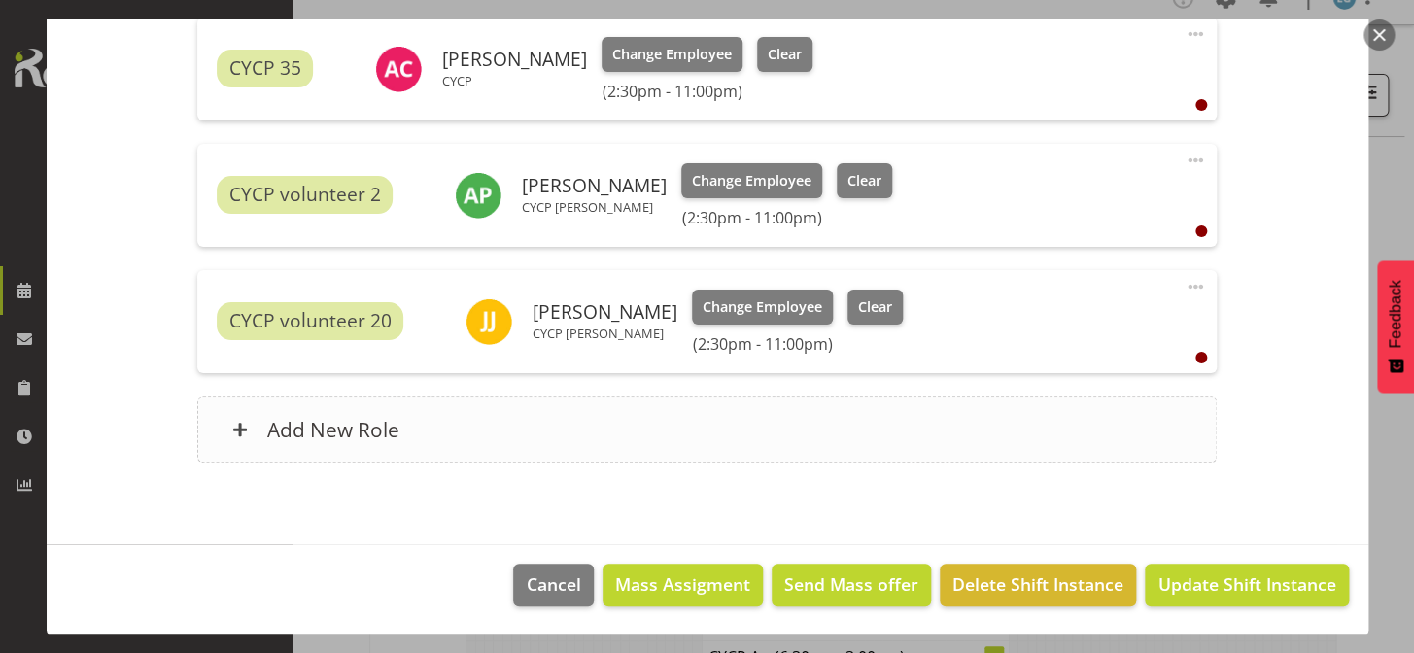
click at [264, 412] on div "Add New Role" at bounding box center [706, 429] width 1019 height 66
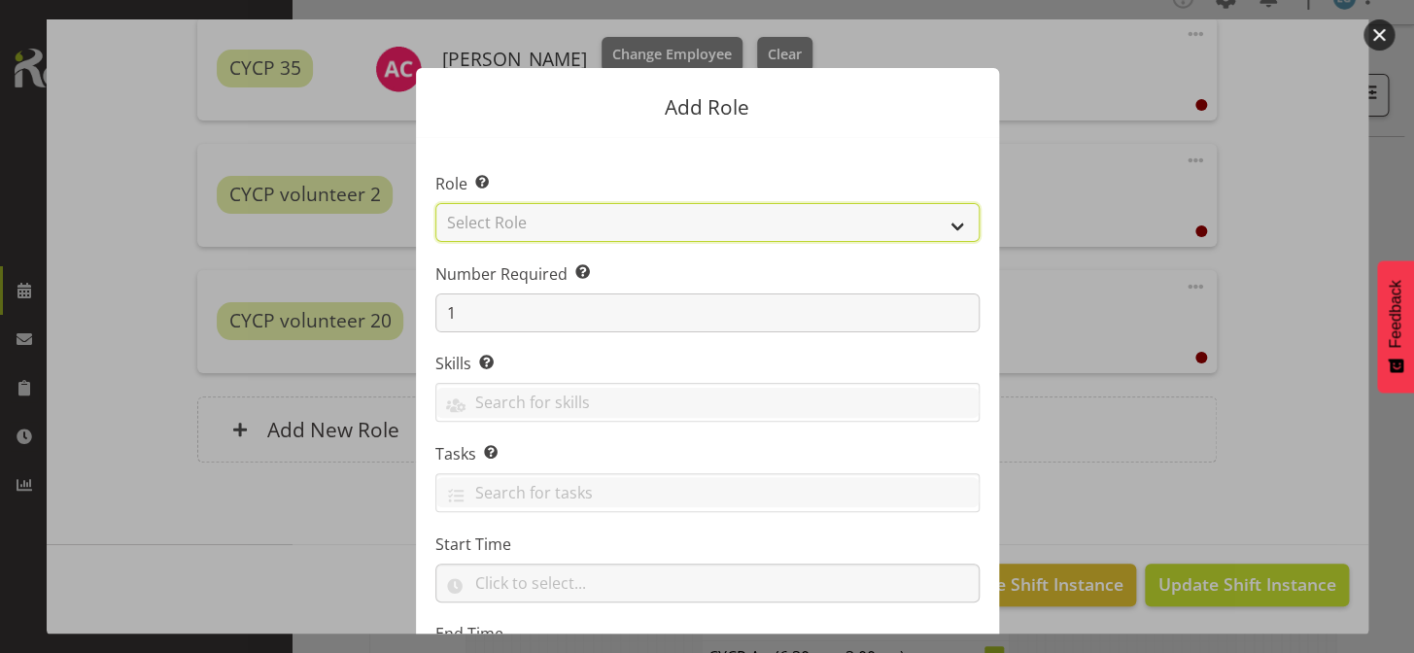
click at [525, 226] on select "Select Role Awhi Team CYCP CYCP Casual CYCP Part Time CYCP volunteer CYCP- Nigh…" at bounding box center [707, 222] width 544 height 39
select select "206"
click at [435, 203] on select "Select Role Awhi Team CYCP CYCP Casual CYCP Part Time CYCP volunteer CYCP- Nigh…" at bounding box center [707, 222] width 544 height 39
click at [509, 221] on select "Awhi Team CYCP CYCP Casual CYCP Part Time CYCP volunteer CYCP- Night Education …" at bounding box center [707, 222] width 544 height 39
click at [435, 203] on select "Awhi Team CYCP CYCP Casual CYCP Part Time CYCP volunteer CYCP- Night Education …" at bounding box center [707, 222] width 544 height 39
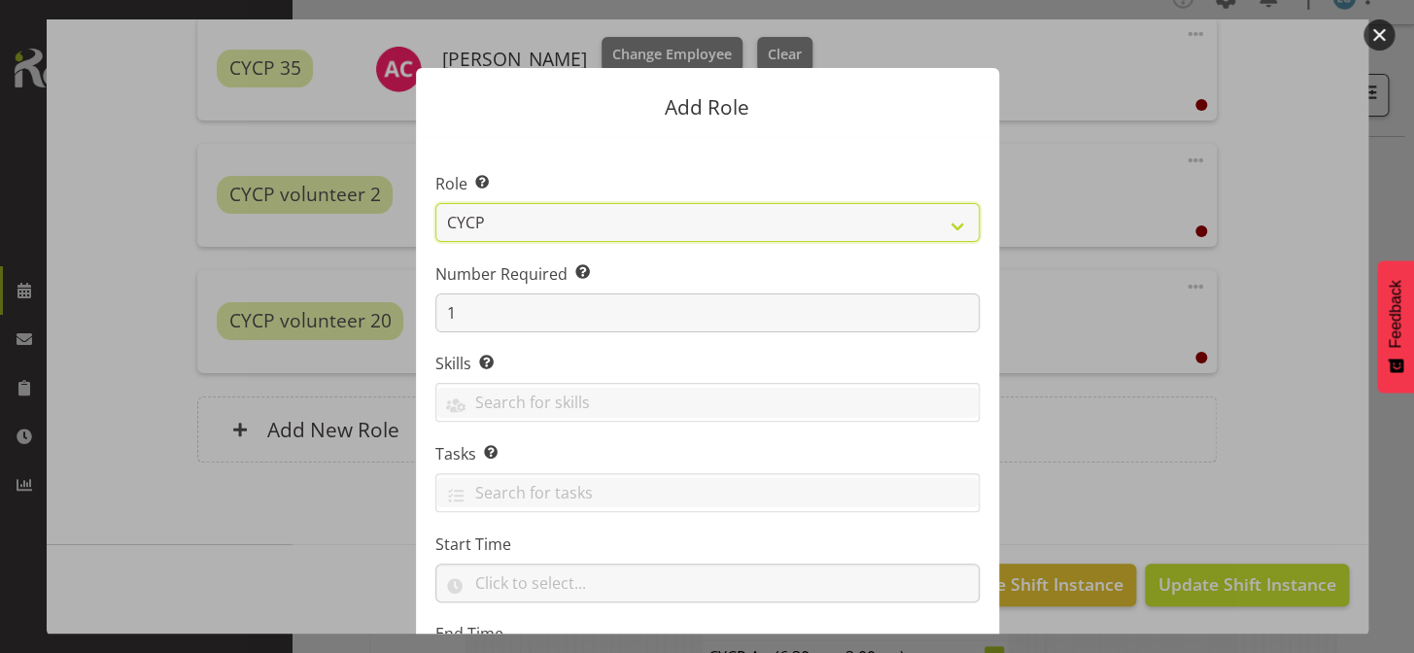
scroll to position [189, 0]
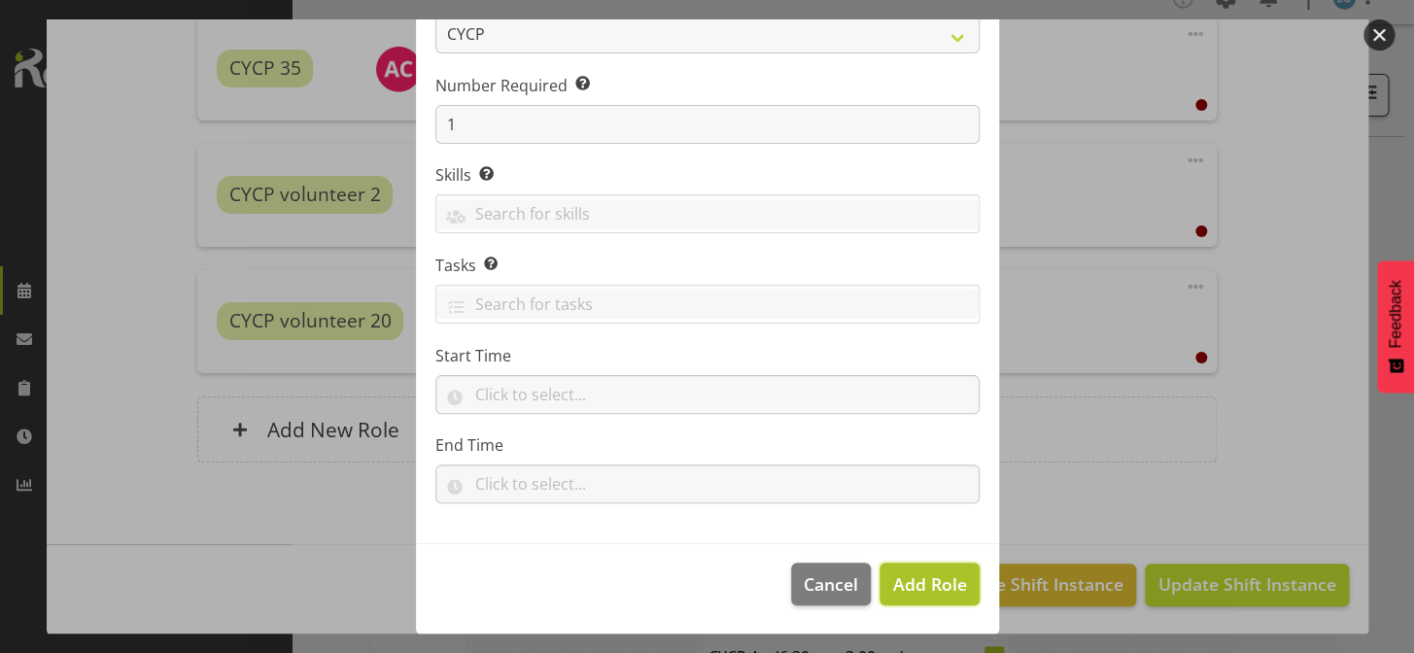
click at [928, 582] on span "Add Role" at bounding box center [929, 583] width 74 height 23
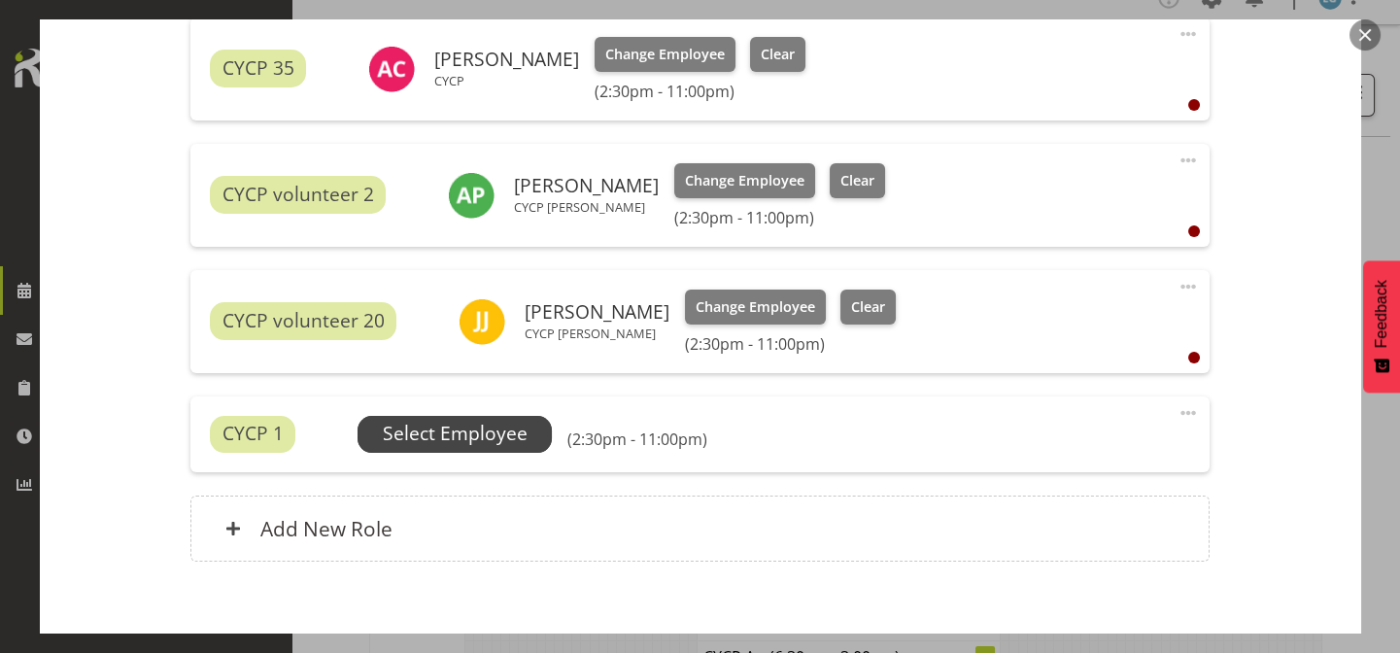
click at [470, 425] on span "Select Employee" at bounding box center [455, 434] width 145 height 28
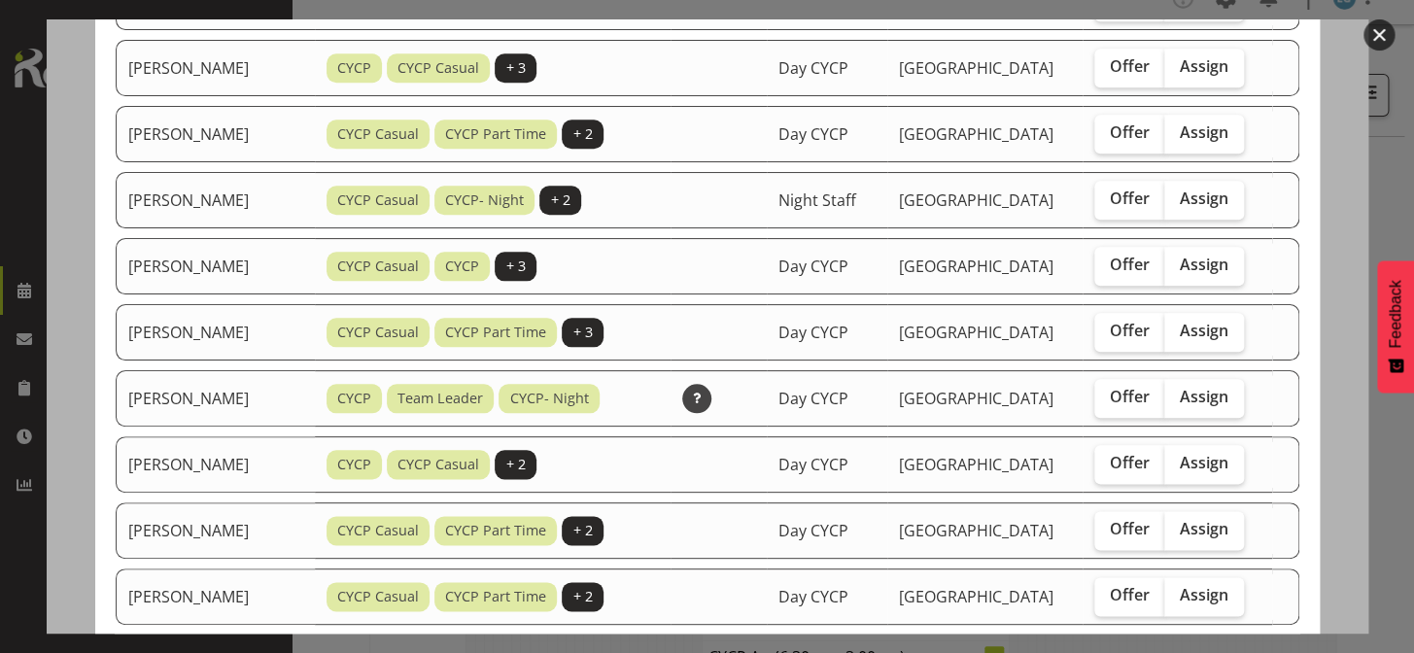
scroll to position [795, 0]
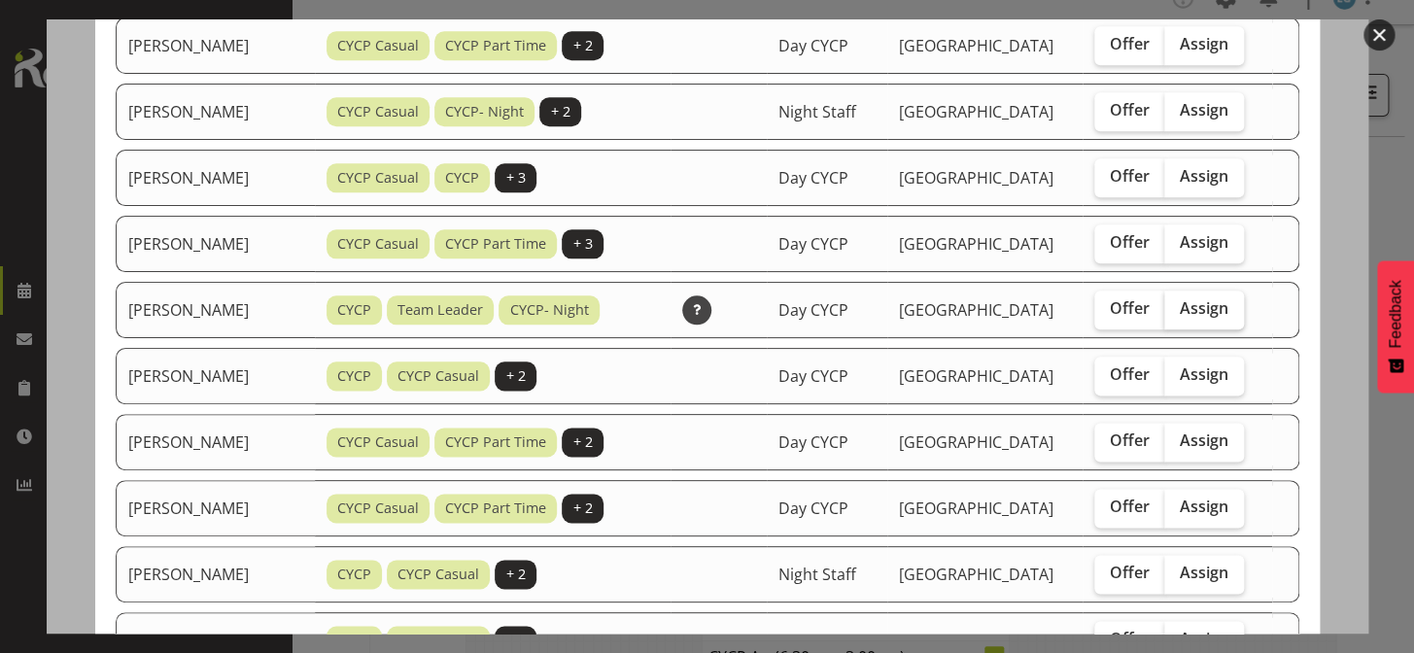
click at [1203, 309] on span "Assign" at bounding box center [1204, 307] width 49 height 19
click at [1177, 309] on input "Assign" at bounding box center [1170, 308] width 13 height 13
checkbox input "true"
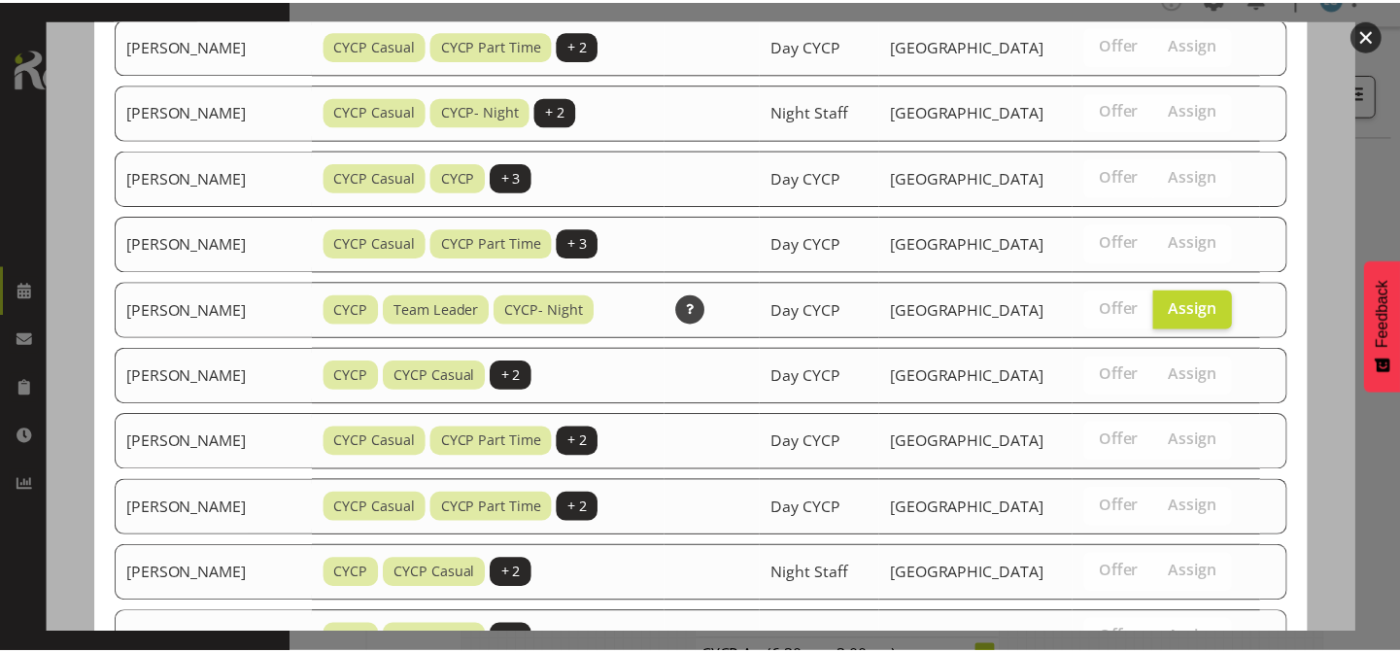
scroll to position [1409, 0]
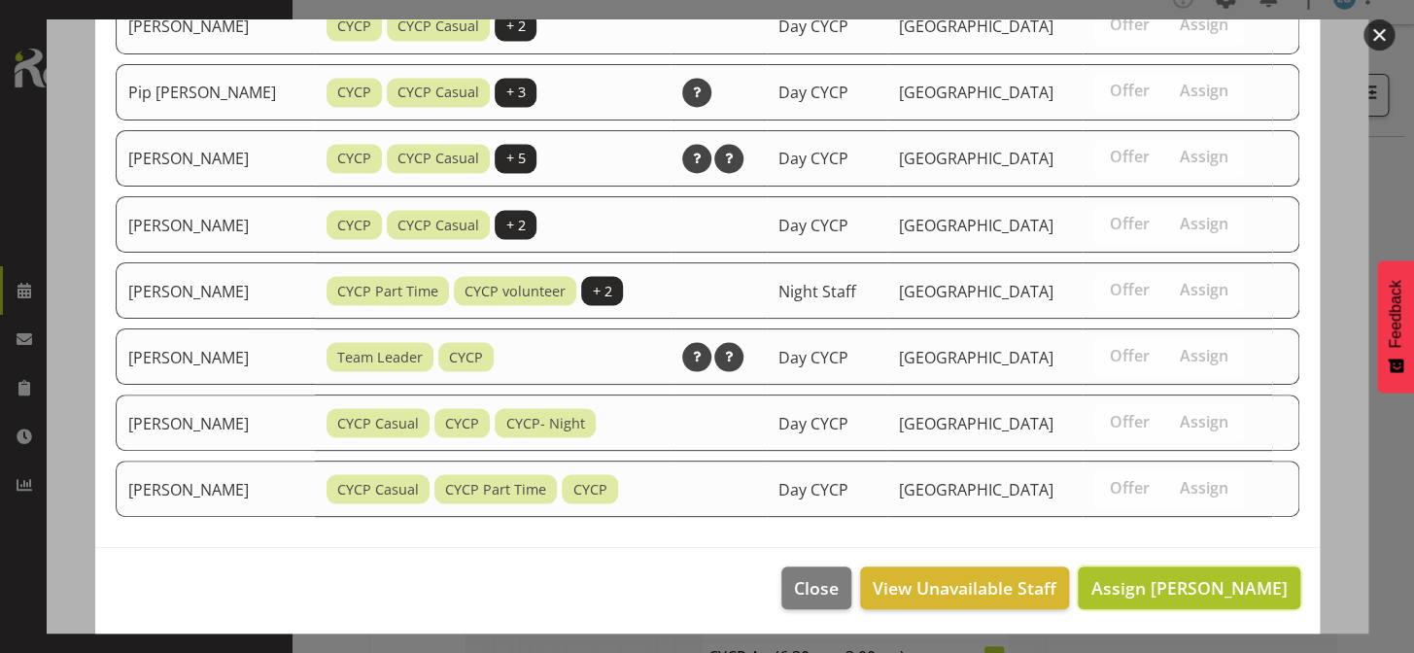
click at [1231, 576] on span "Assign [PERSON_NAME]" at bounding box center [1188, 587] width 196 height 23
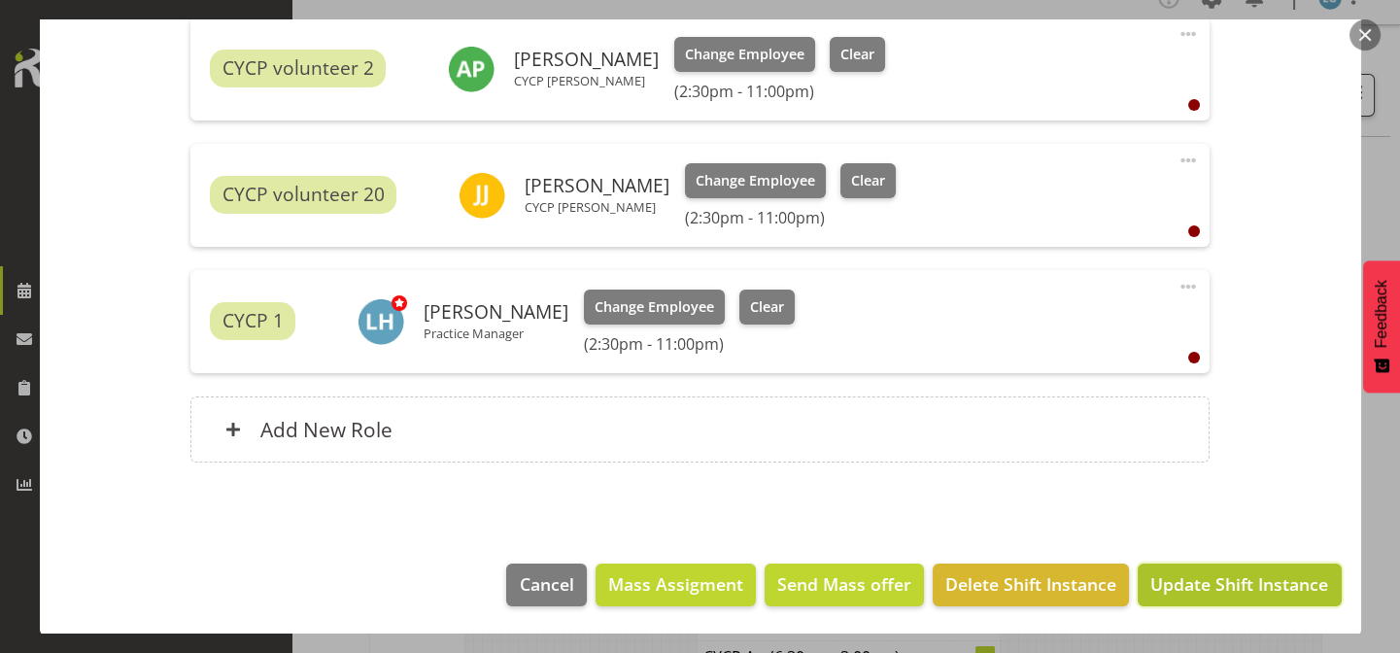
click at [1283, 582] on span "Update Shift Instance" at bounding box center [1239, 583] width 178 height 25
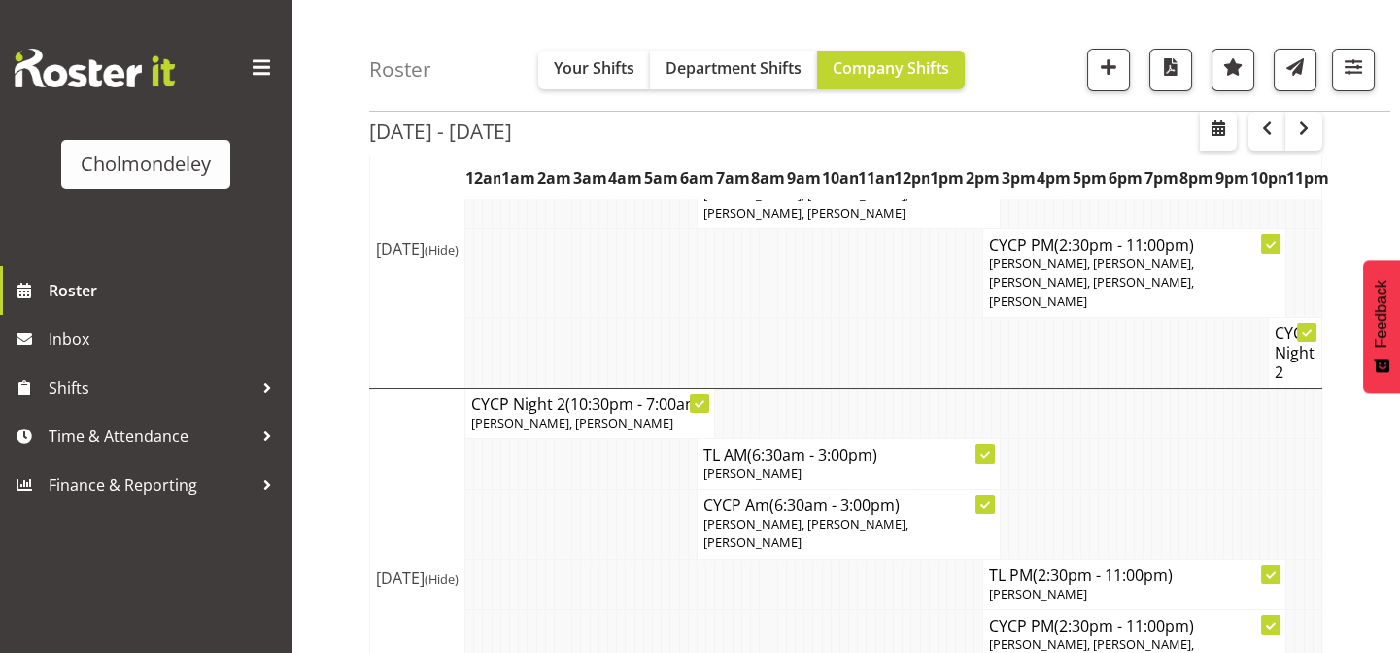
scroll to position [0, 0]
